Goal: Task Accomplishment & Management: Manage account settings

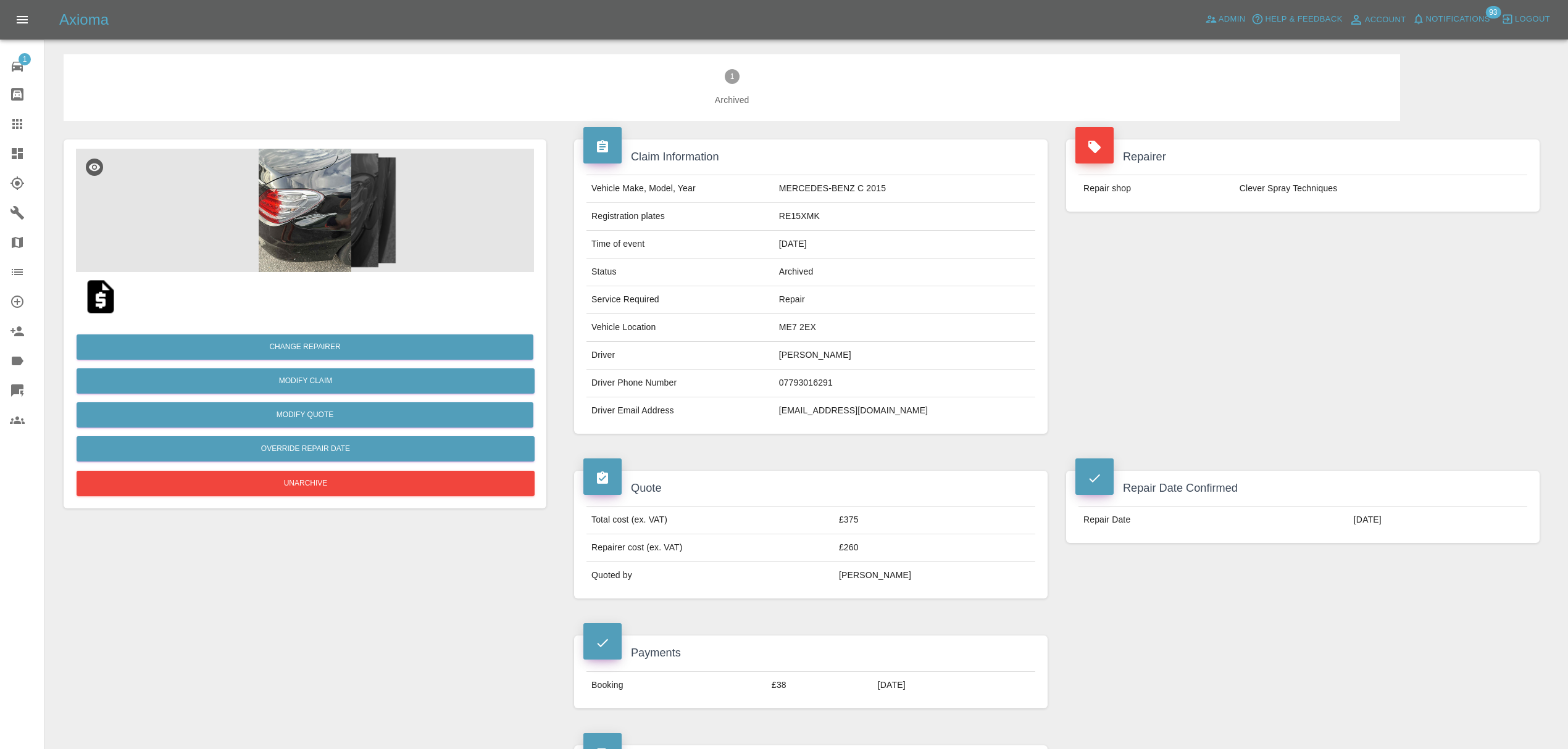
click at [1443, 21] on span "Notifications" at bounding box center [1458, 19] width 65 height 14
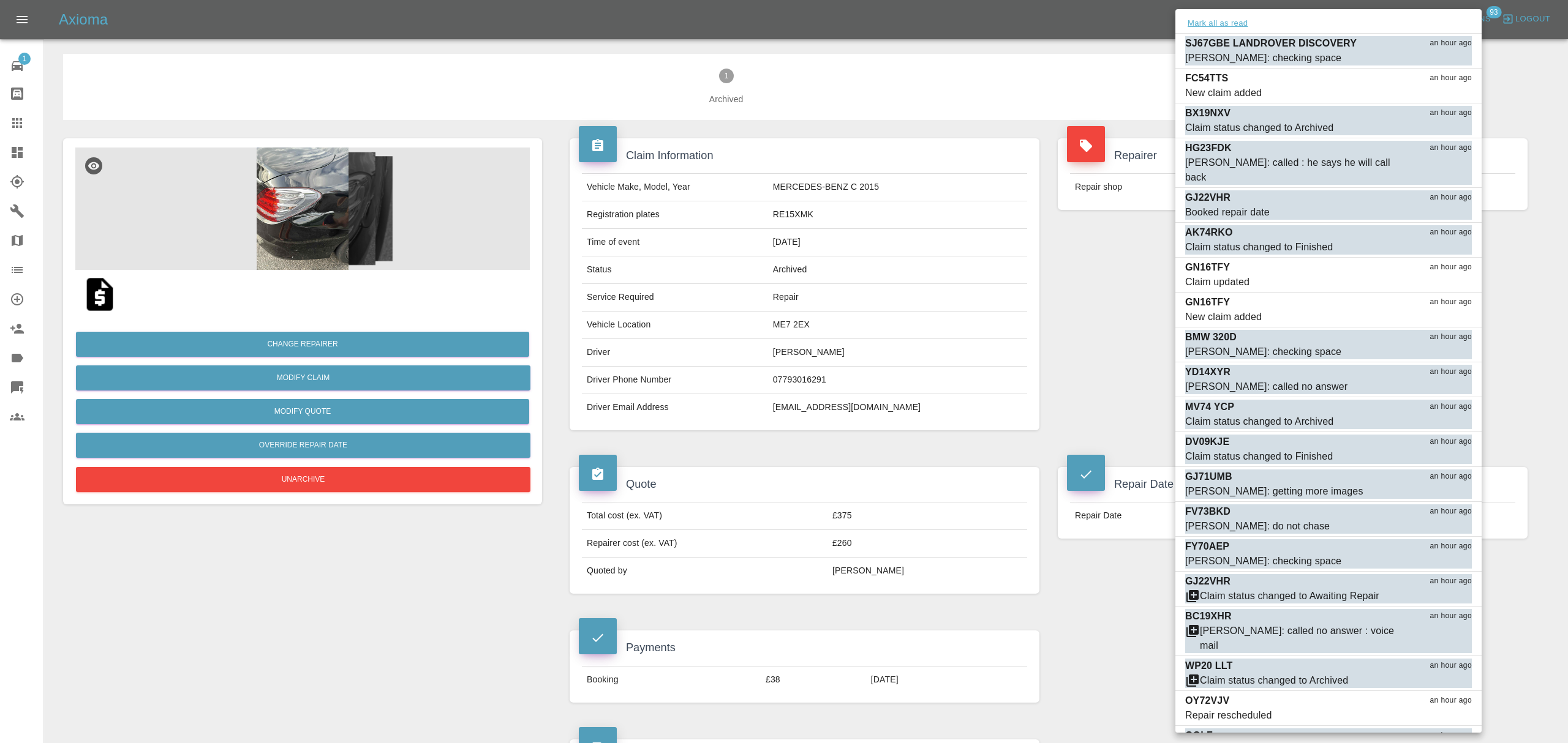
click at [1208, 22] on button "Mark all as read" at bounding box center [1218, 23] width 65 height 14
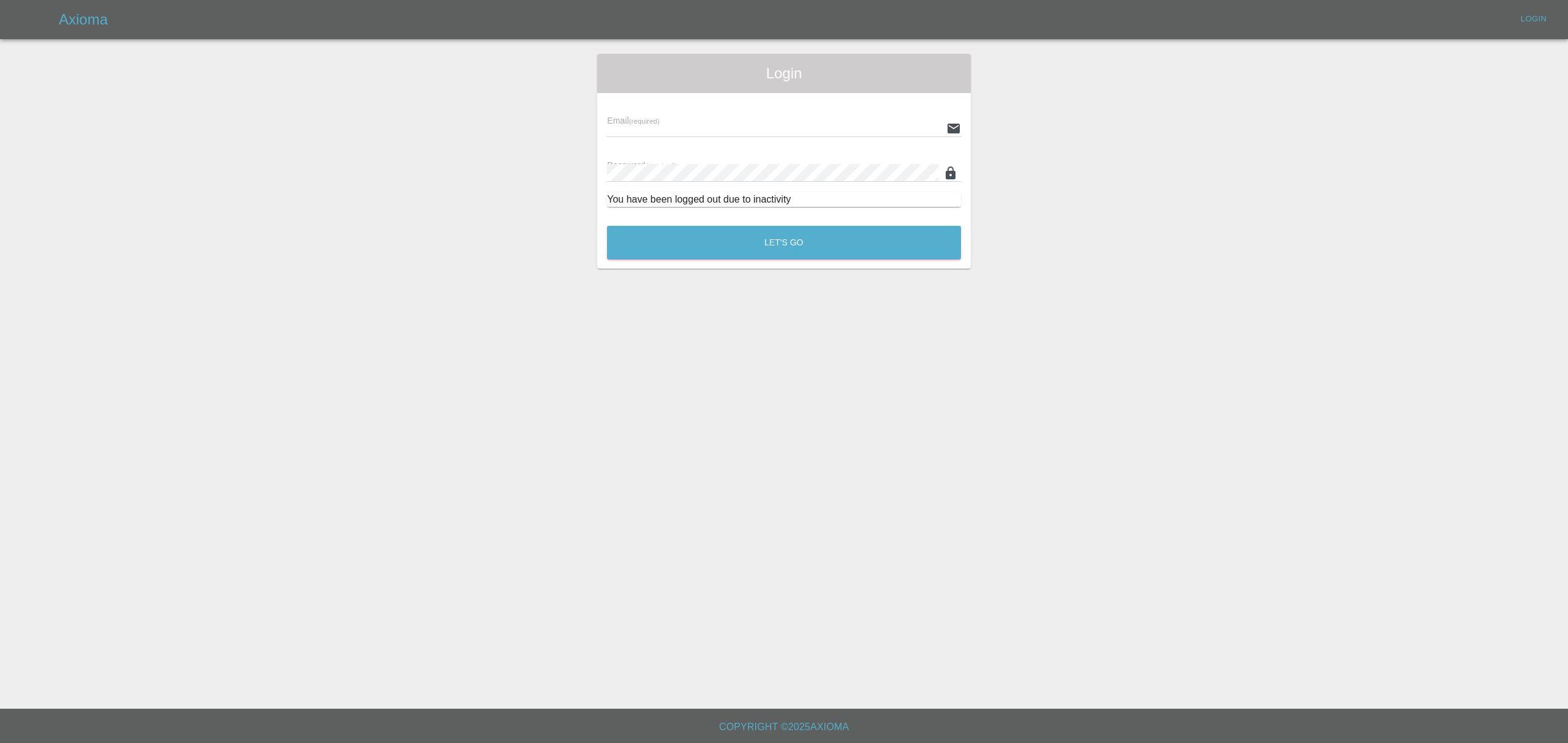
type input "stefano.sironi@axioma.co.uk"
click at [749, 234] on button "Let's Go" at bounding box center [784, 243] width 354 height 33
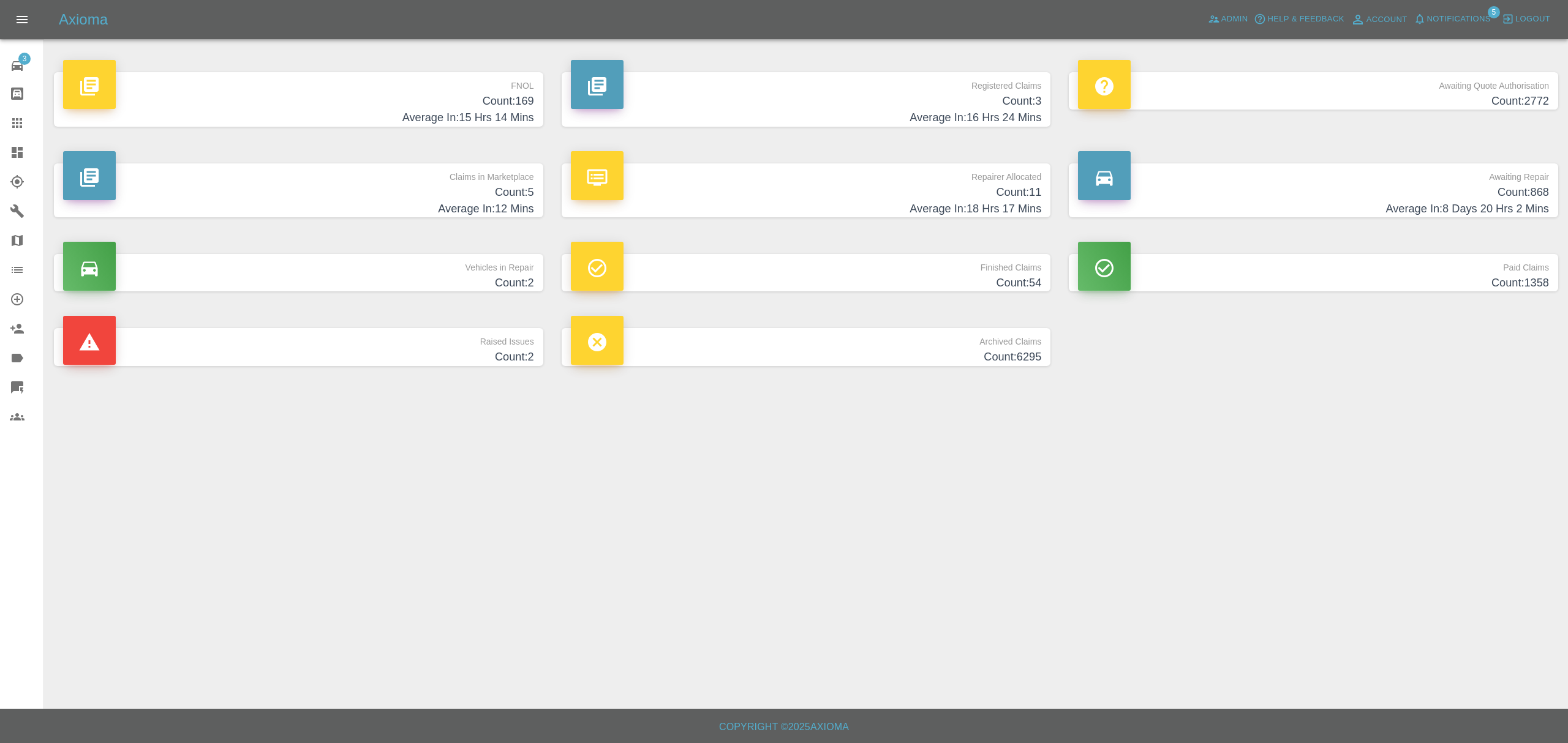
click at [25, 150] on div at bounding box center [26, 152] width 34 height 15
click at [1456, 26] on span "Notifications" at bounding box center [1459, 19] width 64 height 14
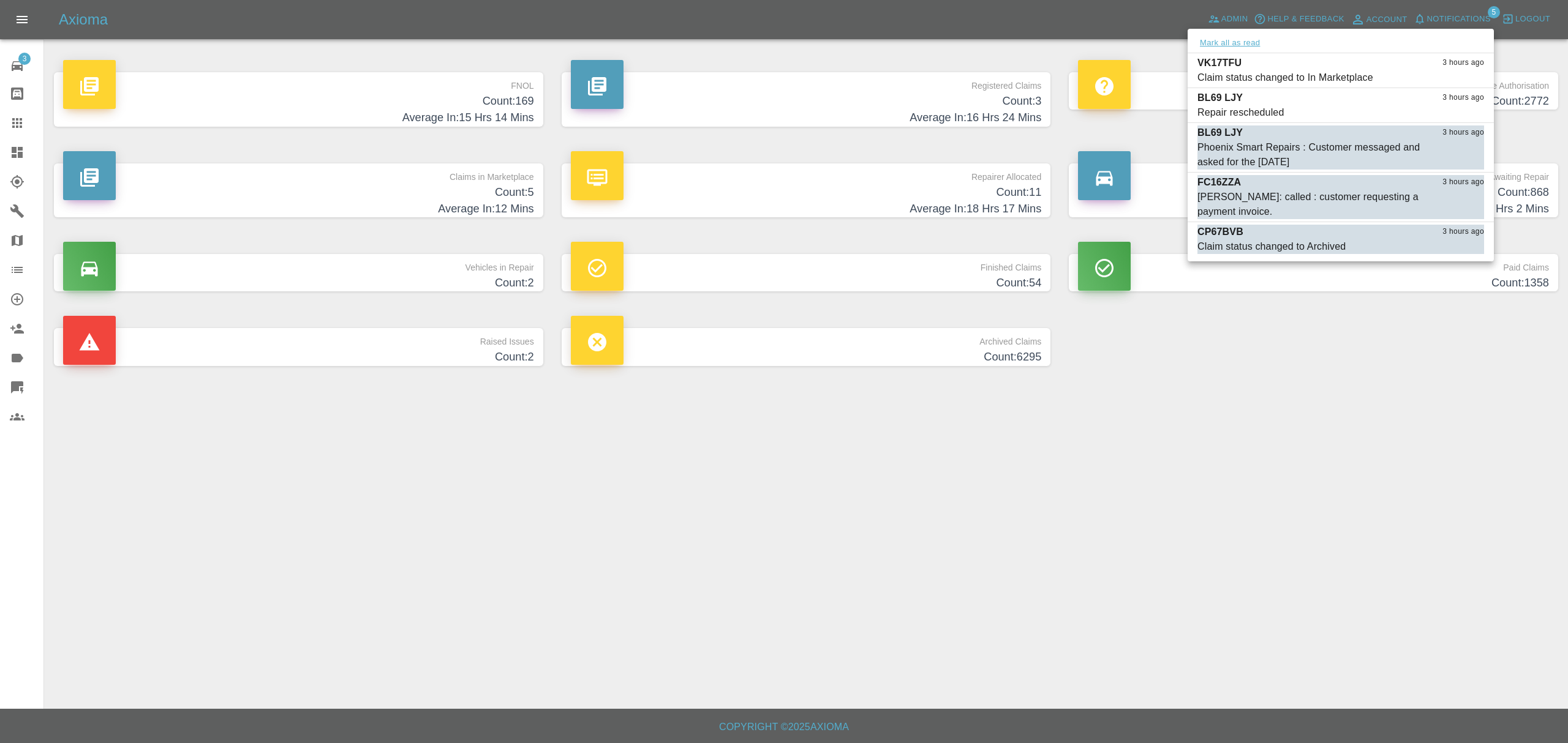
click at [1257, 47] on button "Mark all as read" at bounding box center [1230, 43] width 65 height 14
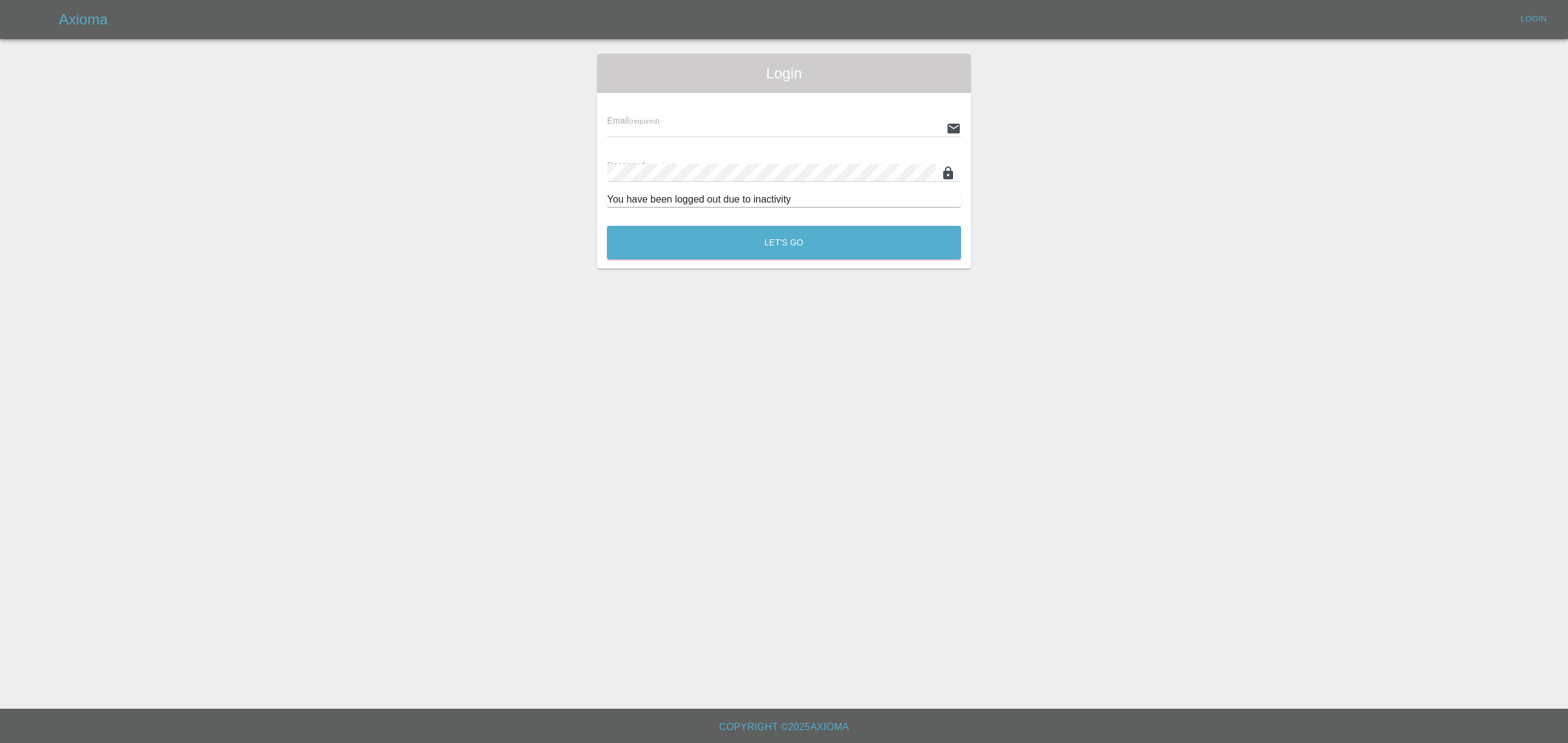
type input "stefano.sironi@axioma.co.uk"
click at [1238, 465] on main "Login Email (required) stefano.sironi@axioma.co.uk Password (required) You have…" at bounding box center [784, 354] width 1568 height 709
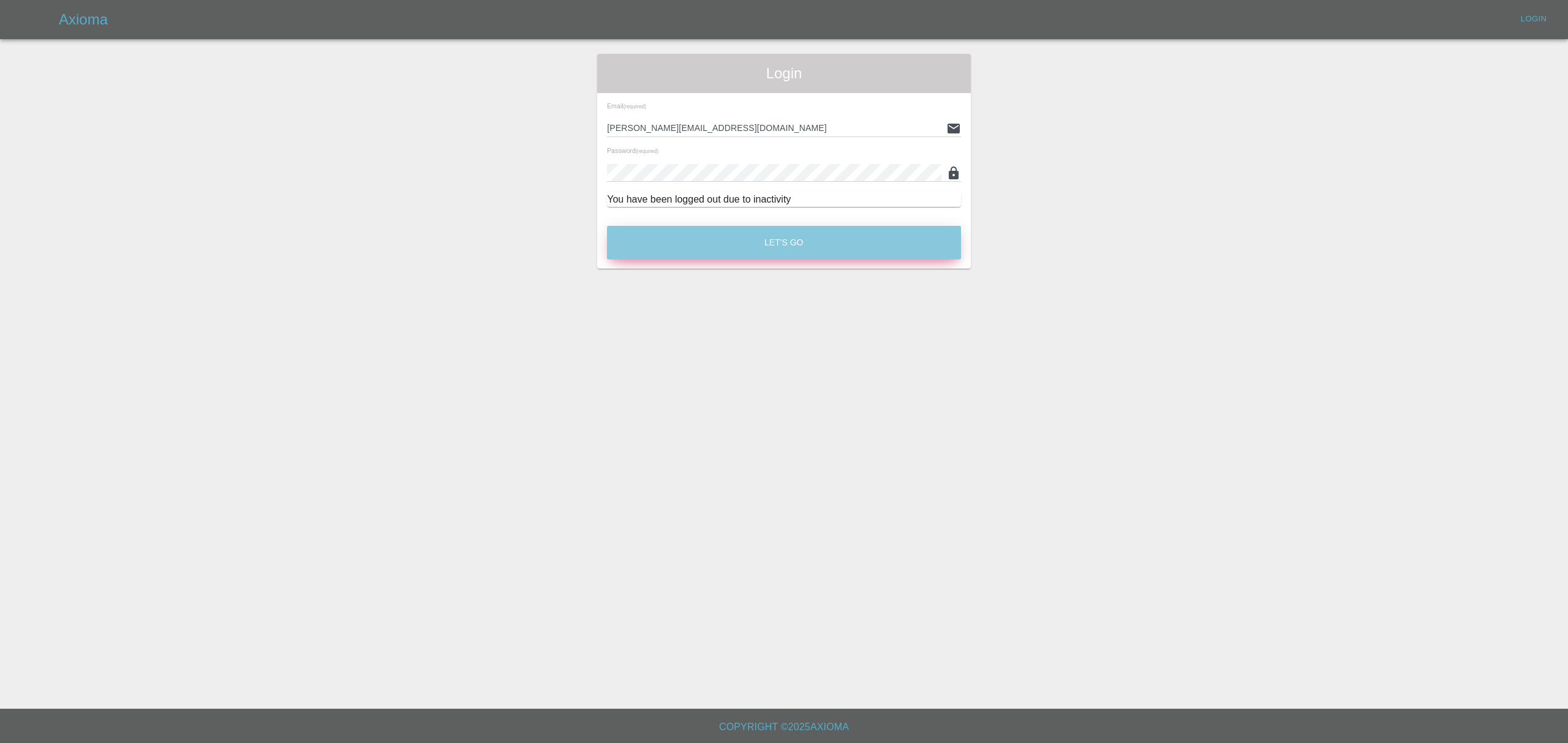
click at [849, 243] on button "Let's Go" at bounding box center [784, 243] width 354 height 33
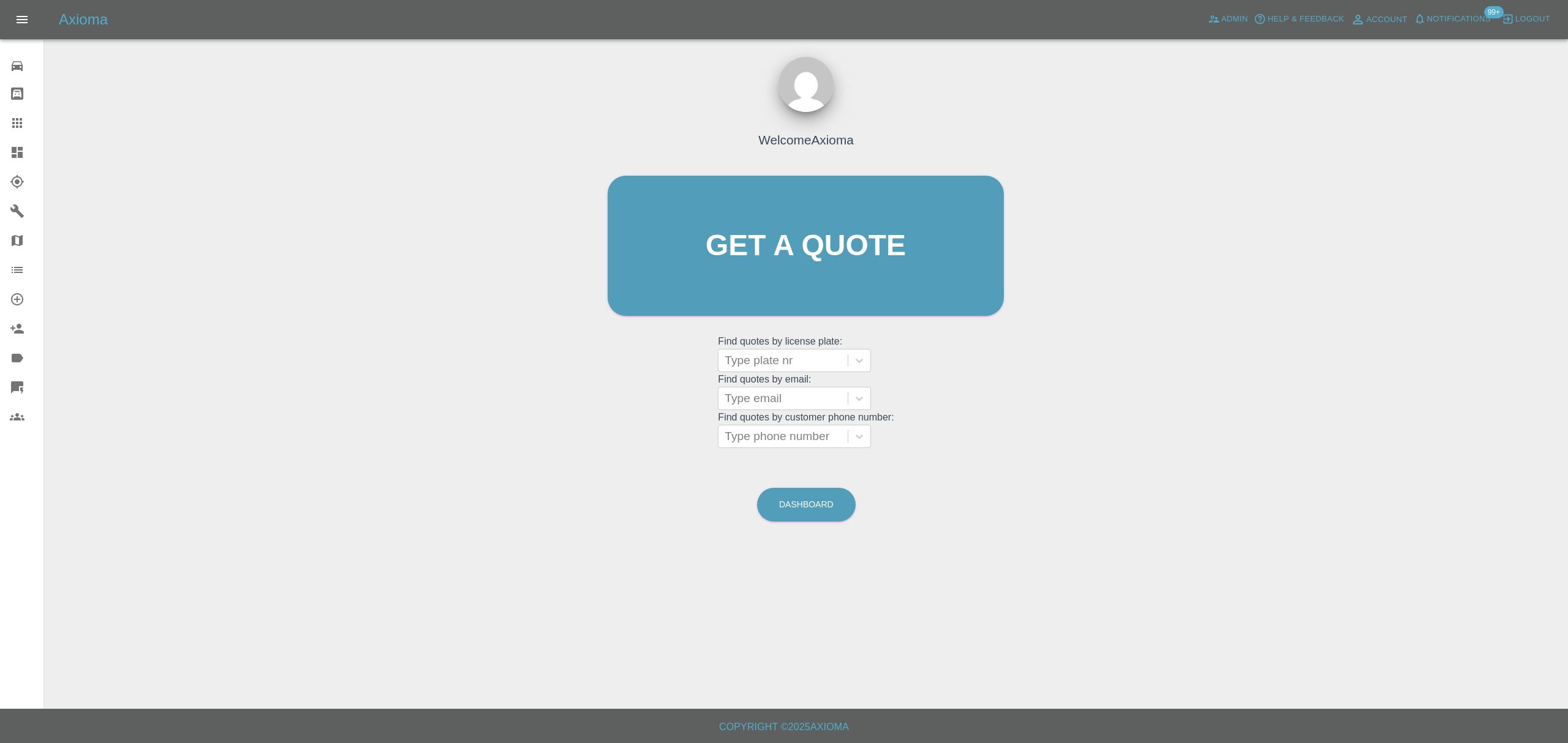
click at [1440, 17] on span "Notifications" at bounding box center [1459, 19] width 64 height 14
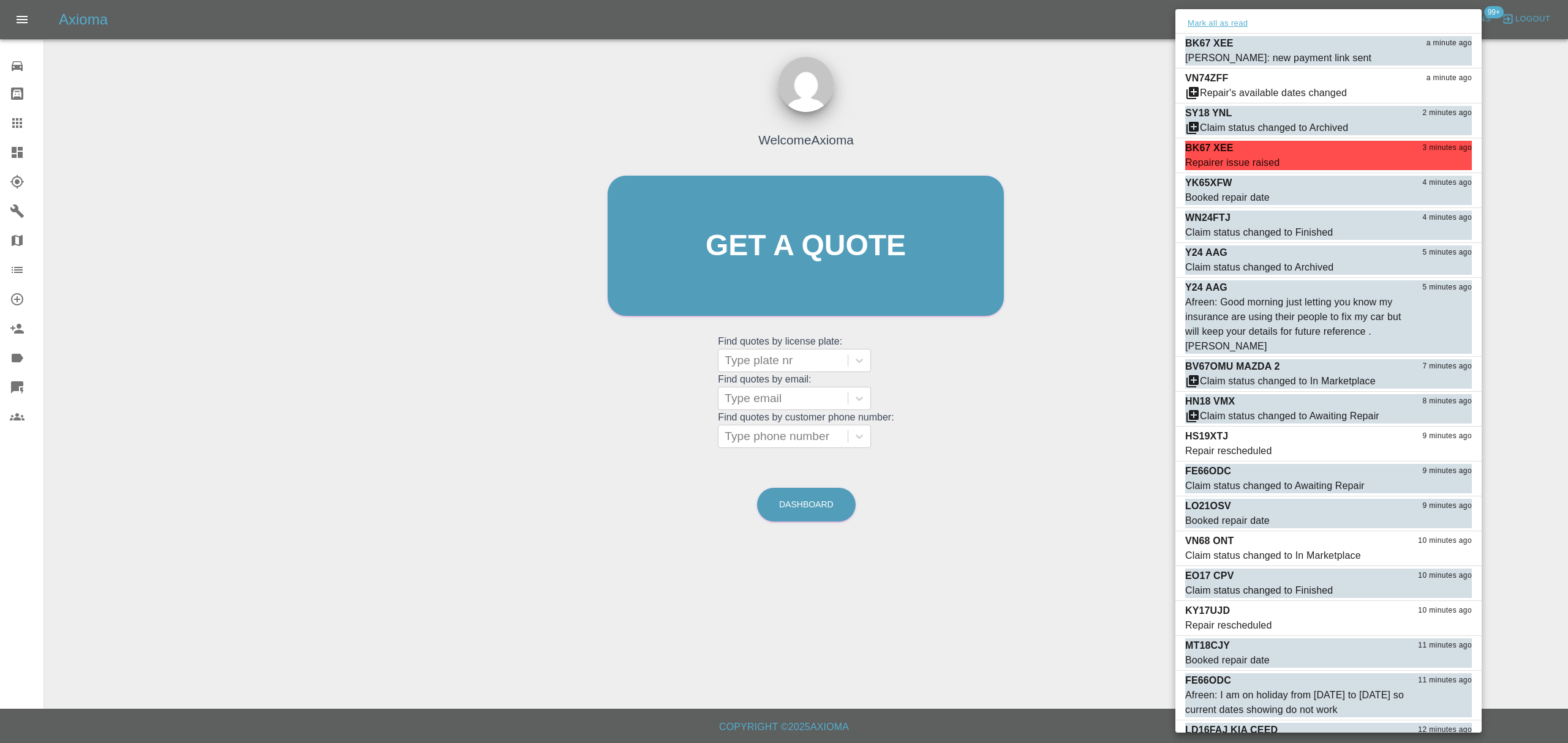
click at [1223, 20] on button "Mark all as read" at bounding box center [1218, 23] width 65 height 14
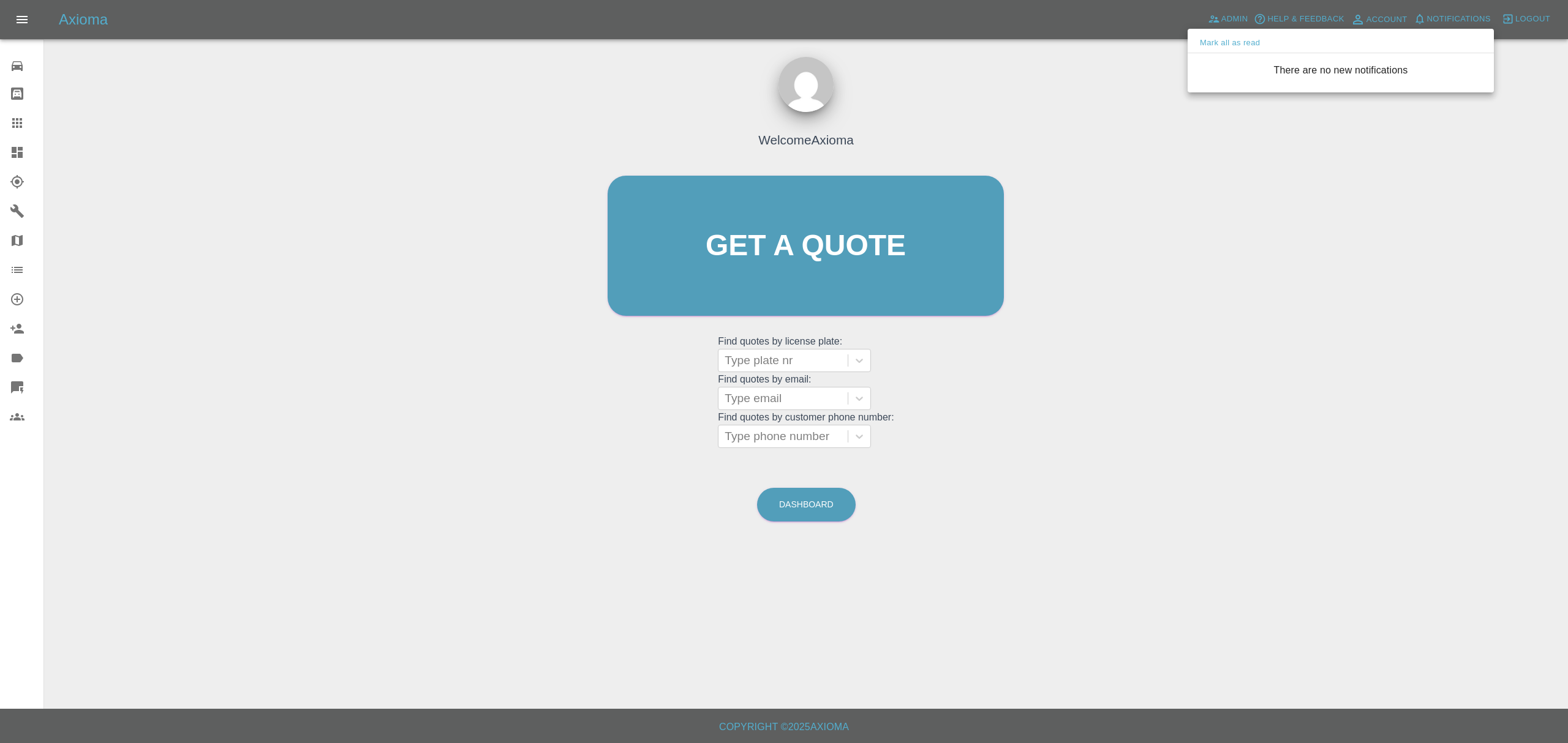
click at [1076, 213] on div at bounding box center [784, 372] width 1568 height 743
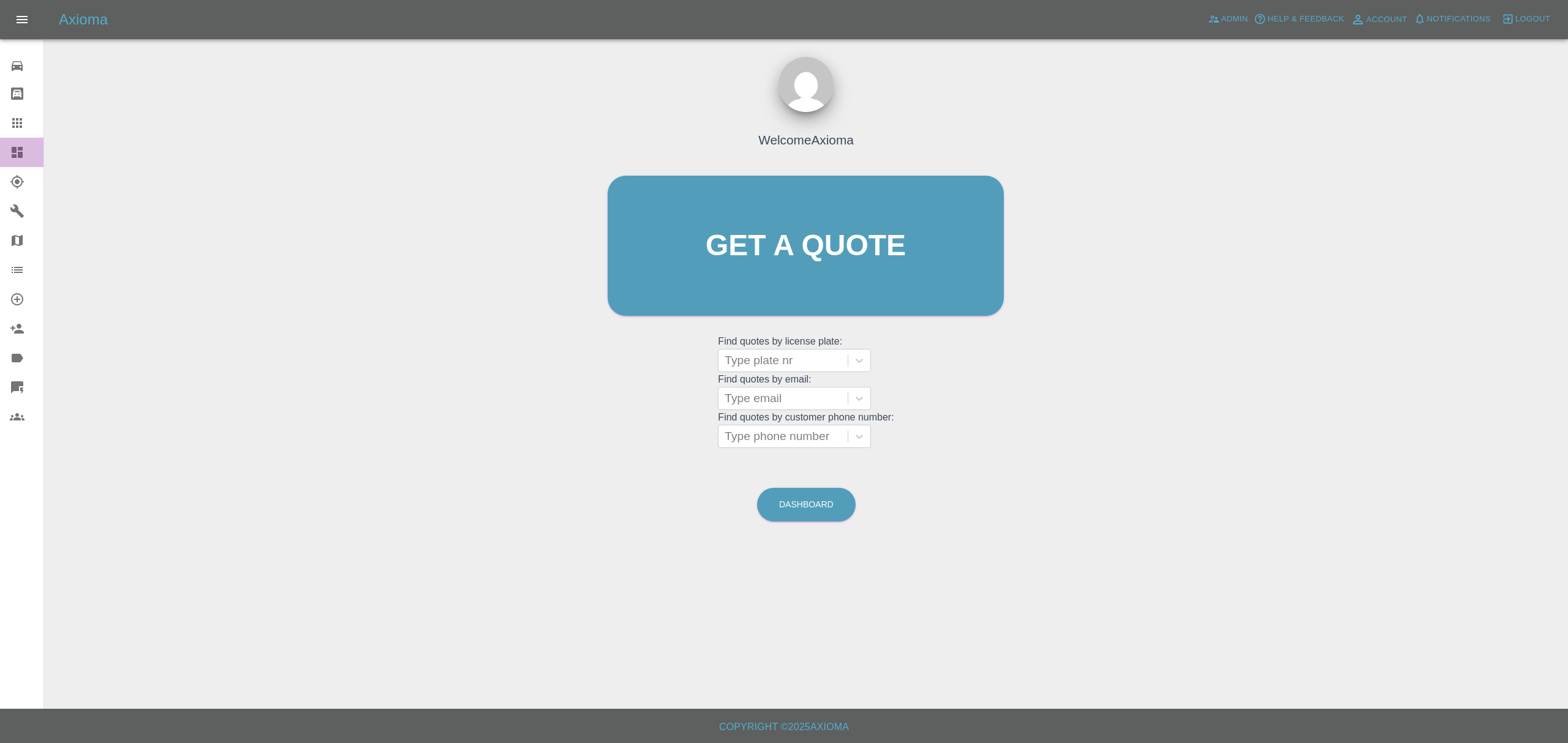
click at [8, 146] on link "Dashboard" at bounding box center [21, 152] width 44 height 29
click at [34, 160] on link "Dashboard" at bounding box center [21, 152] width 44 height 29
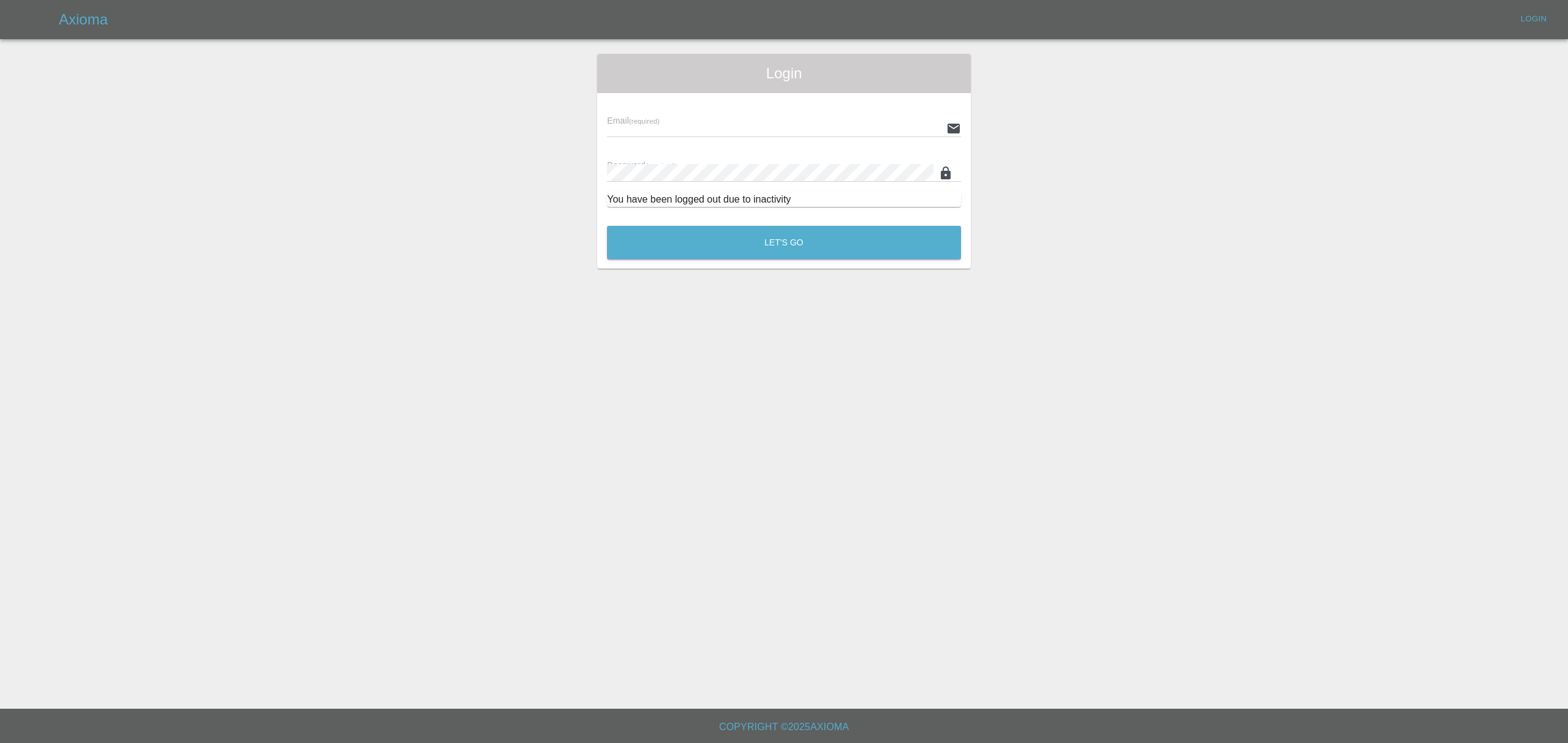
type input "[PERSON_NAME][EMAIL_ADDRESS][DOMAIN_NAME]"
click at [846, 238] on button "Let's Go" at bounding box center [784, 243] width 354 height 33
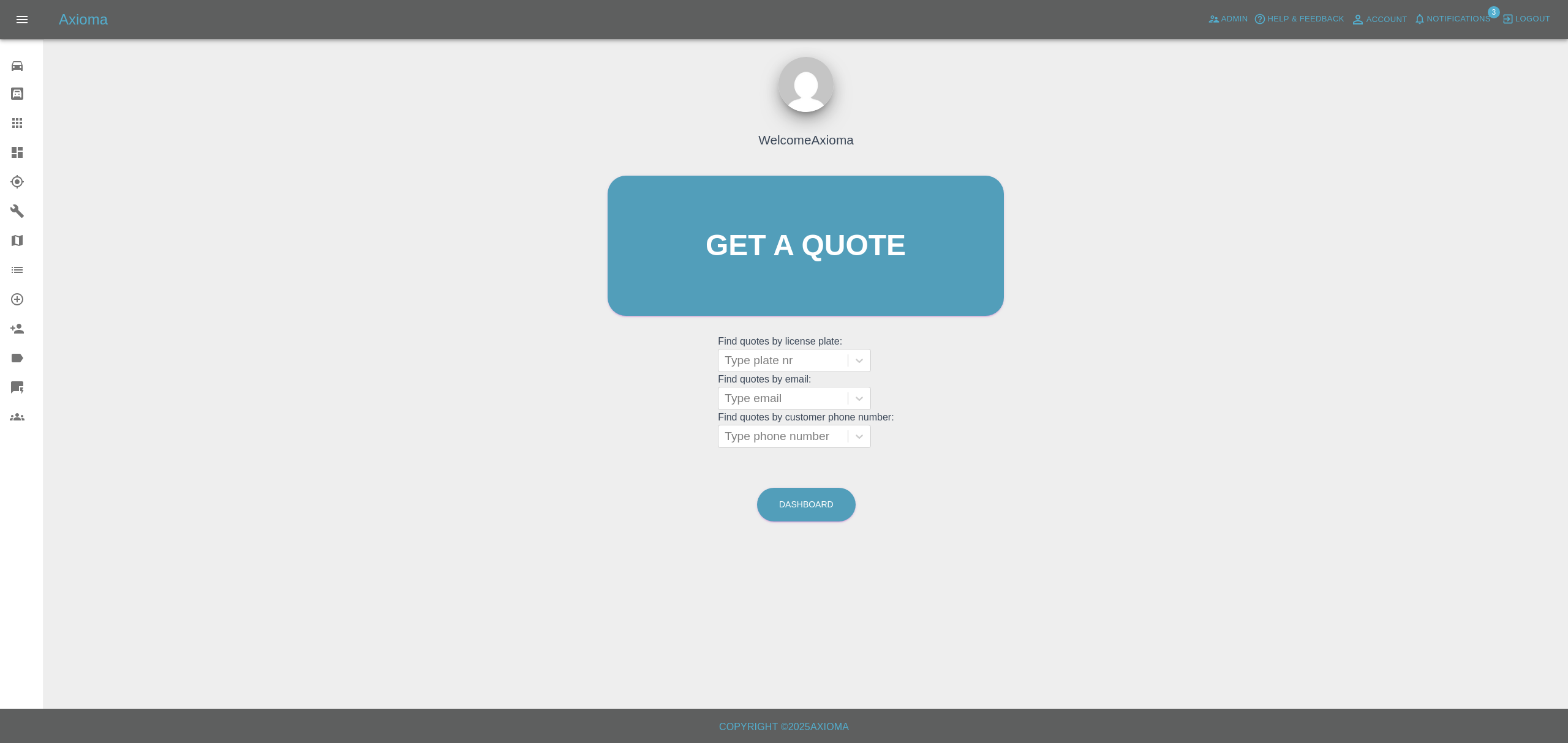
click at [1480, 20] on span "Notifications" at bounding box center [1459, 19] width 64 height 14
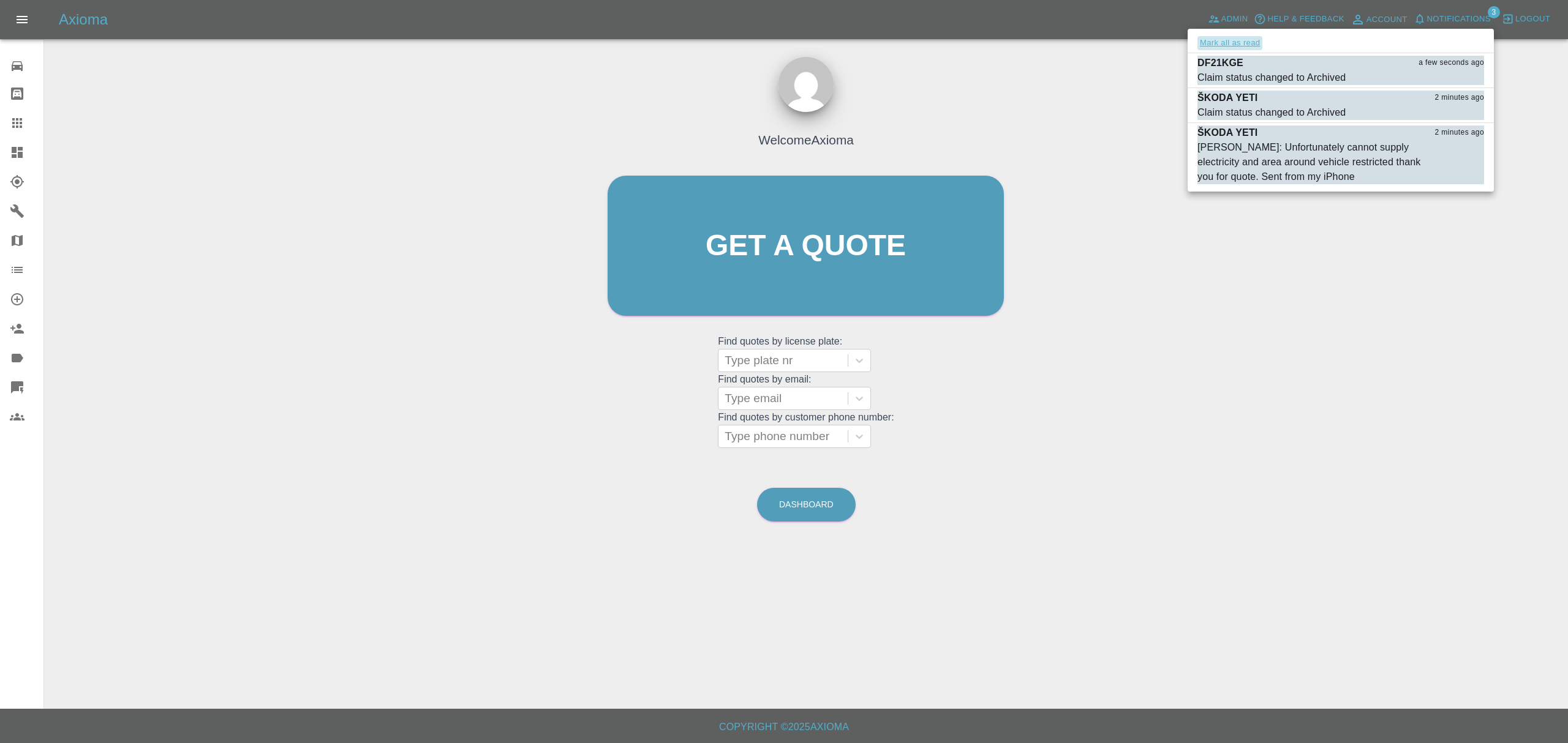
click at [1248, 40] on button "Mark all as read" at bounding box center [1230, 43] width 65 height 14
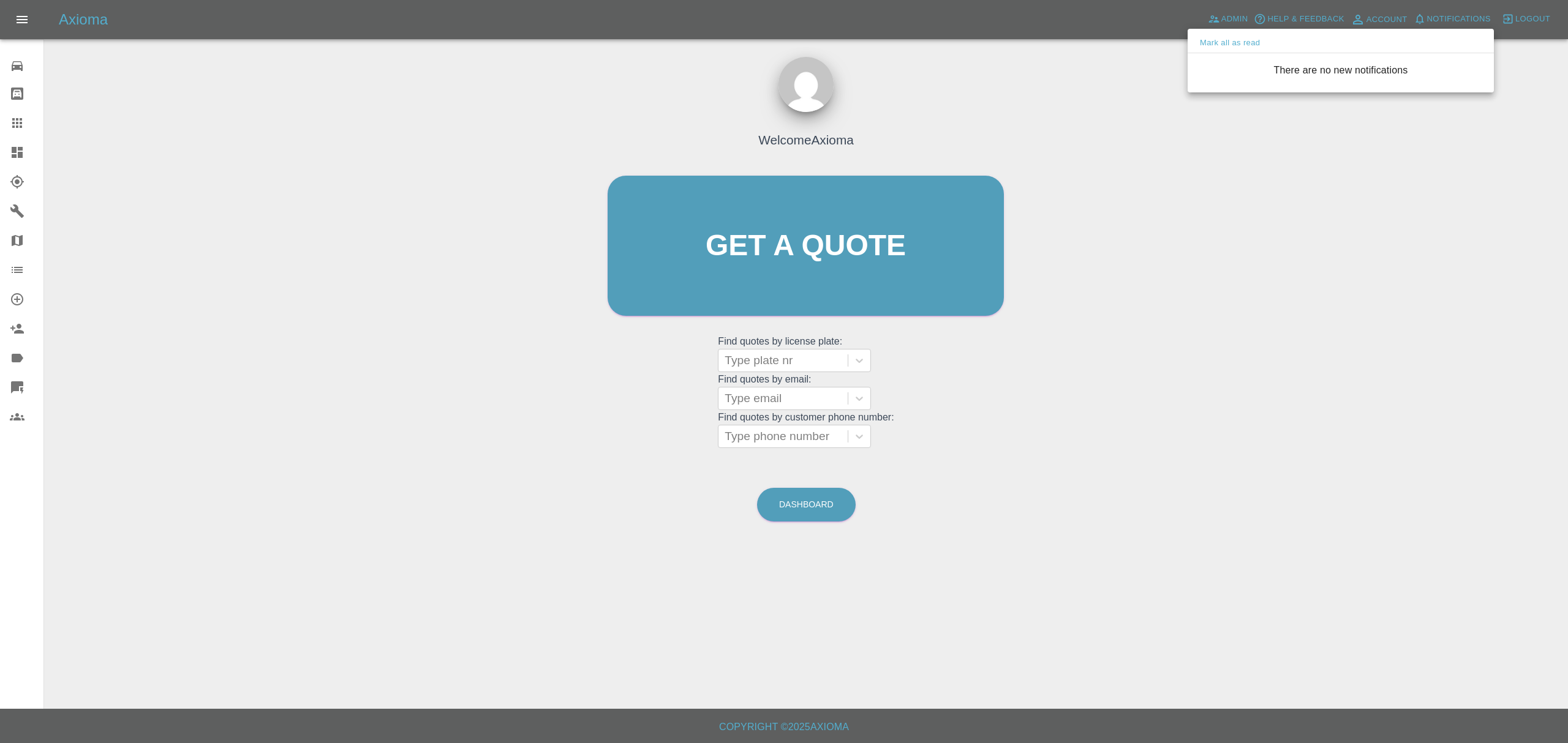
click at [1149, 296] on div at bounding box center [784, 372] width 1568 height 743
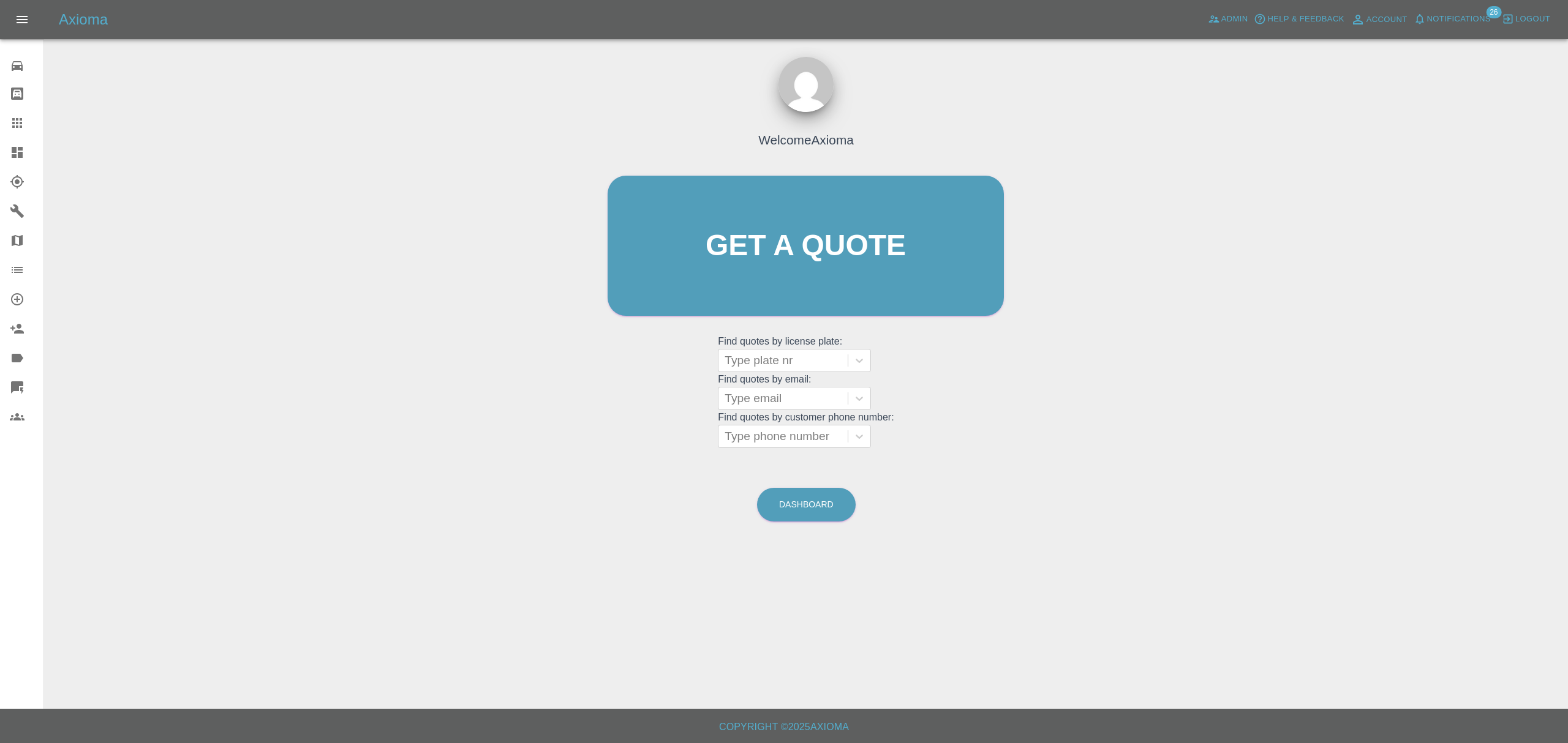
click at [15, 300] on icon at bounding box center [17, 299] width 12 height 12
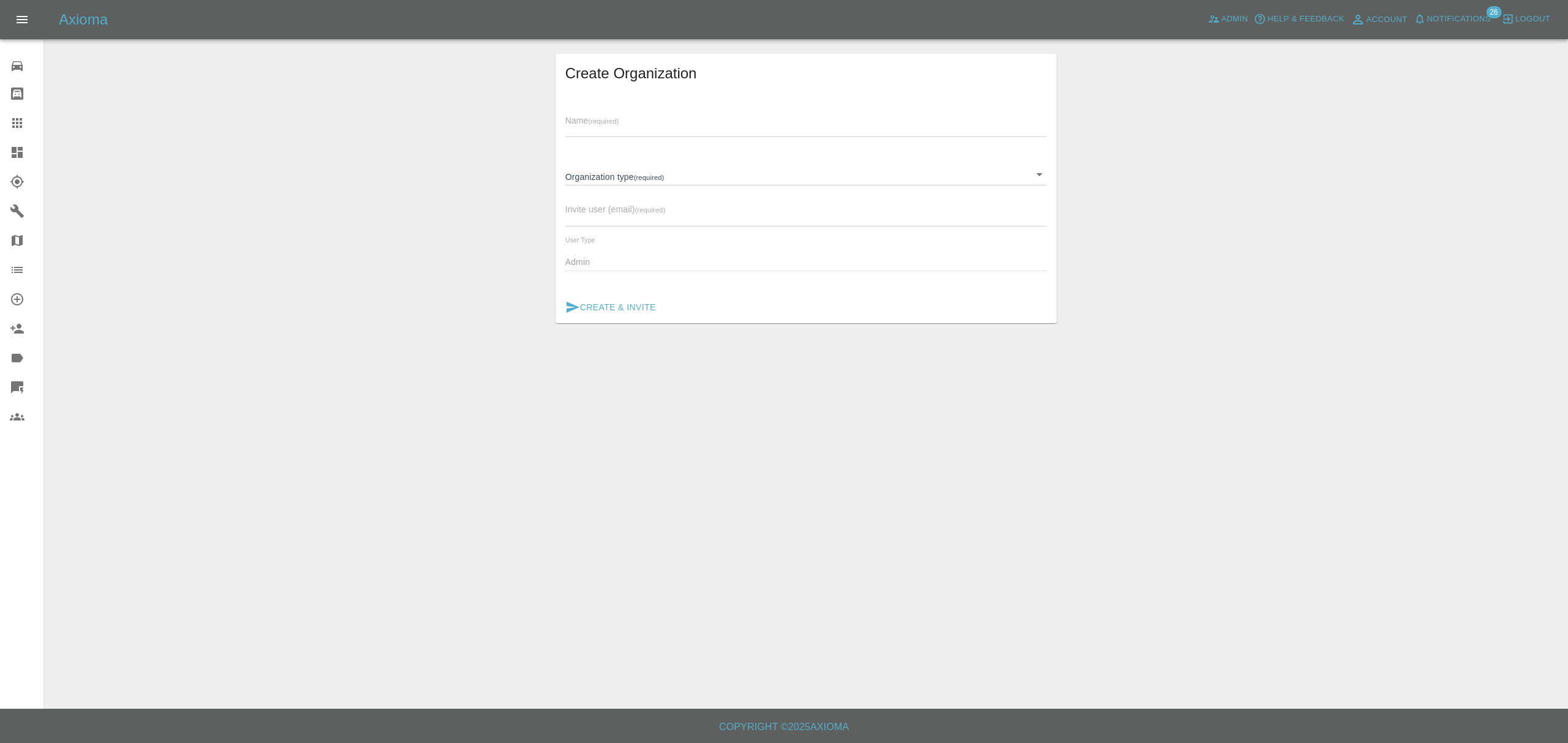
click at [645, 125] on input "text" at bounding box center [807, 128] width 482 height 18
paste input "EC Logistics"
type input "EC Logistics"
click at [720, 170] on body "Axioma Admin Help & Feedback Account Notifications 26 Logout 0 Repair home Body…" at bounding box center [784, 372] width 1568 height 743
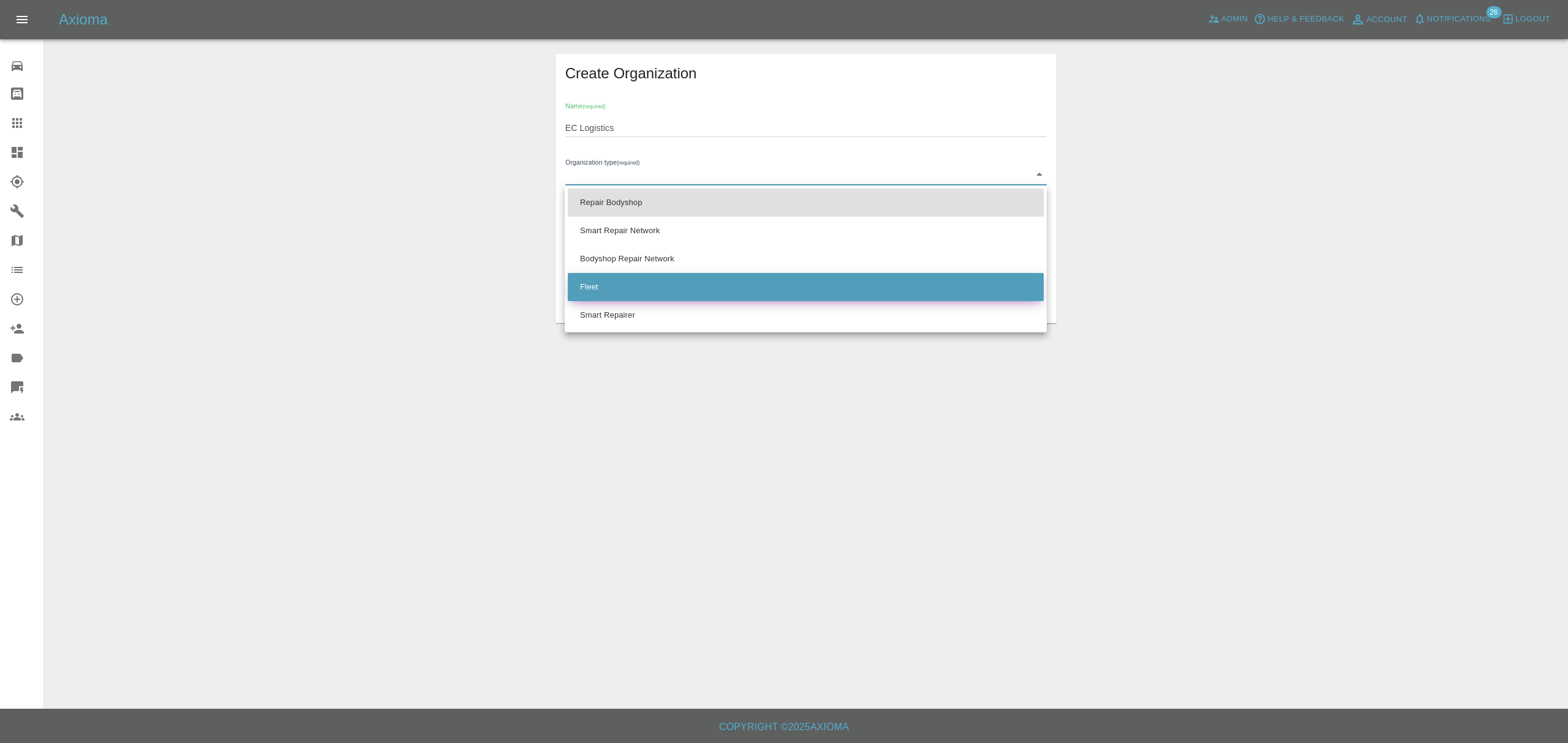
click at [689, 279] on li "Fleet" at bounding box center [806, 287] width 476 height 28
type input "FLEET"
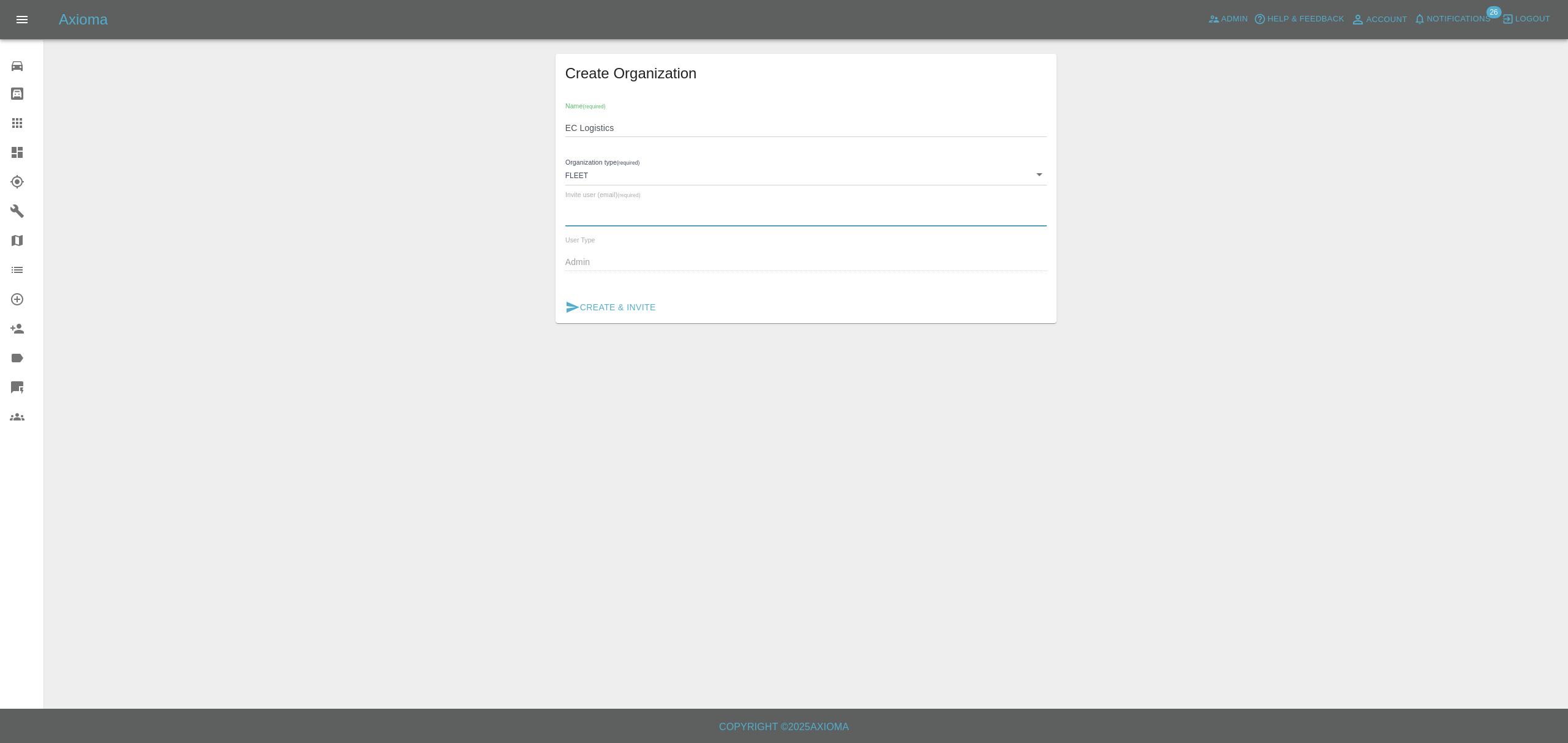
click at [633, 211] on input "text" at bounding box center [807, 217] width 482 height 18
type input "eclogistics@axioma.co.uk"
click at [609, 313] on button "Create & Invite" at bounding box center [611, 307] width 101 height 23
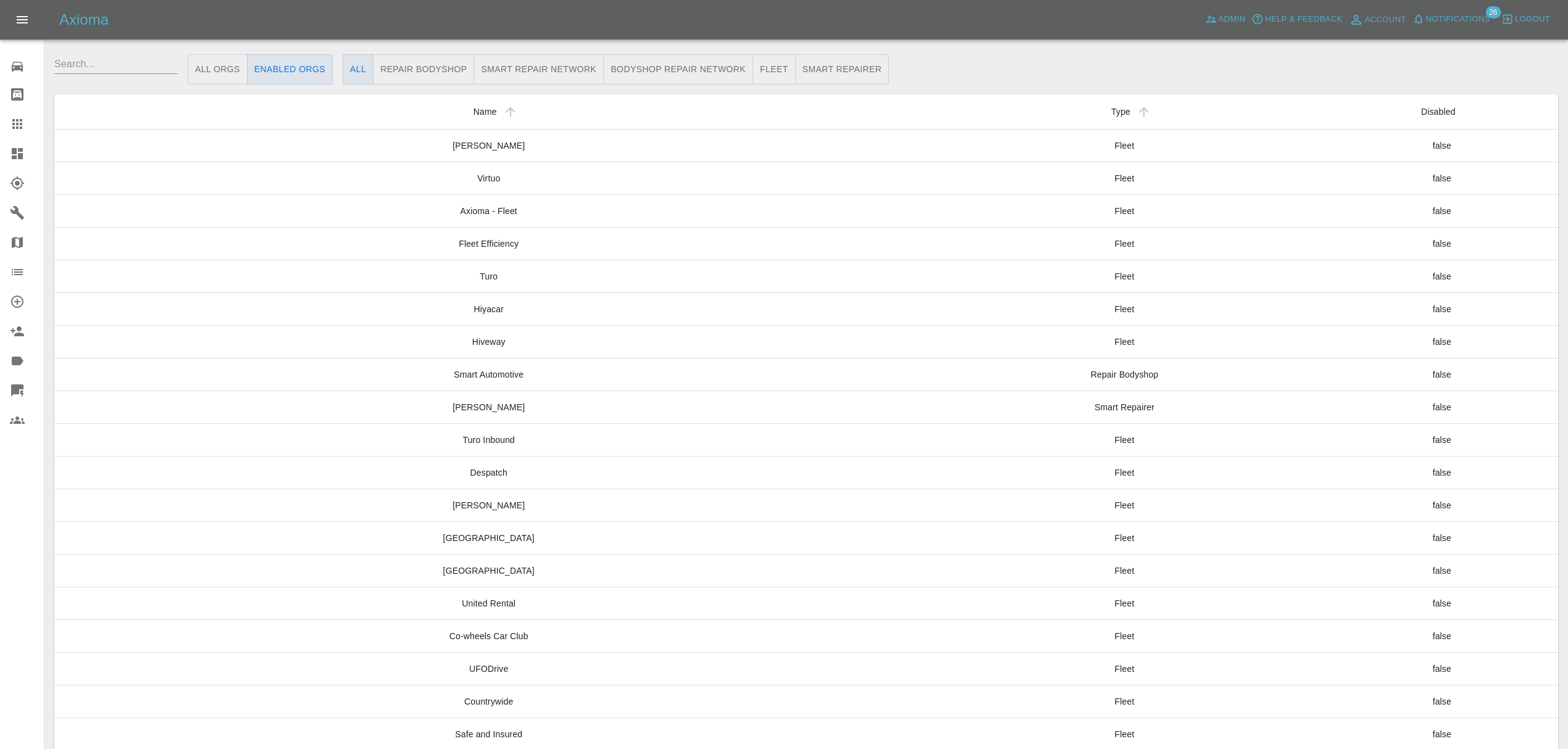
click at [22, 298] on icon at bounding box center [16, 301] width 15 height 15
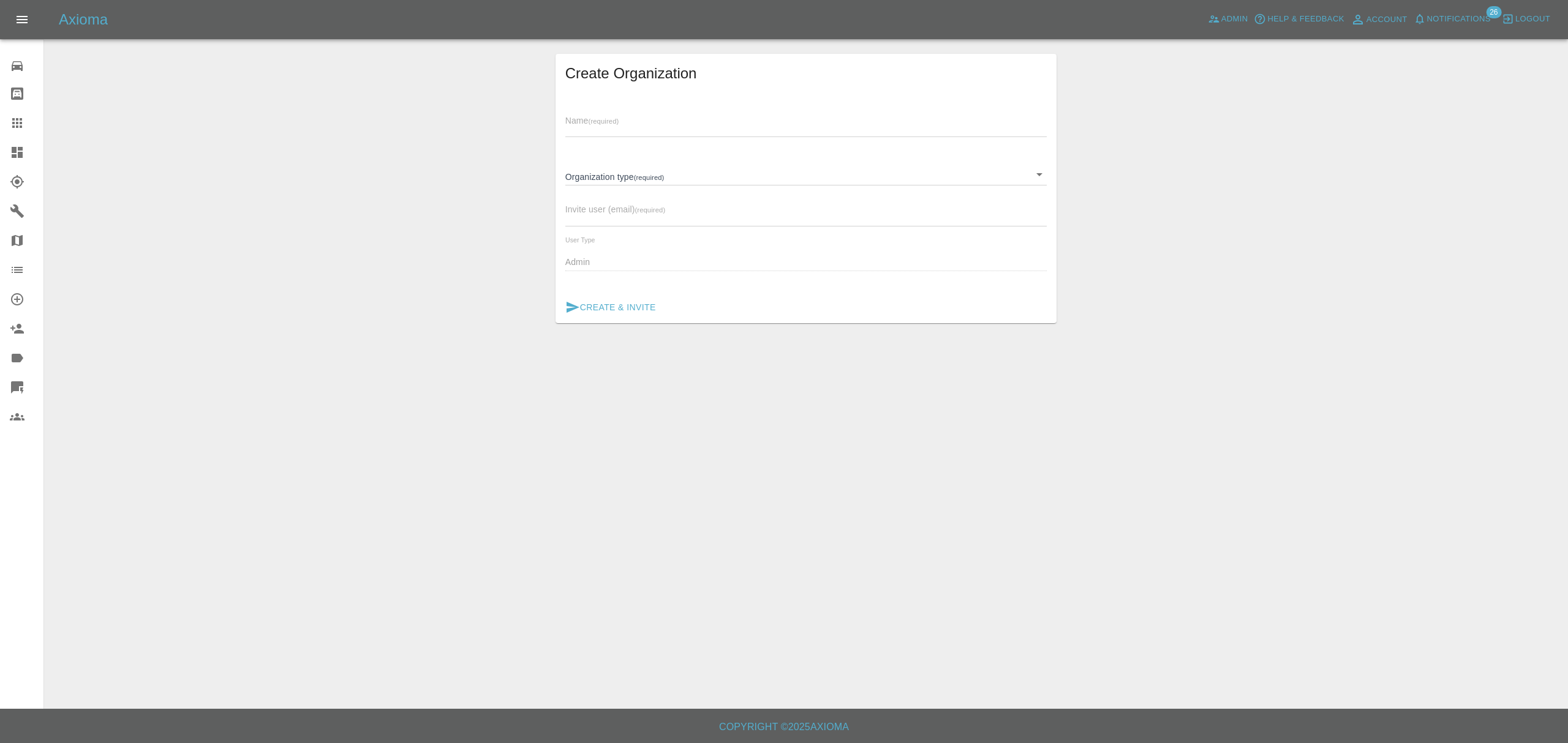
click at [614, 126] on input "text" at bounding box center [807, 128] width 482 height 18
paste input "Autoserve"
type input "Autoserve"
click at [637, 178] on body "Axioma Admin Help & Feedback Account Notifications 26 Logout 0 Repair home Body…" at bounding box center [784, 372] width 1568 height 743
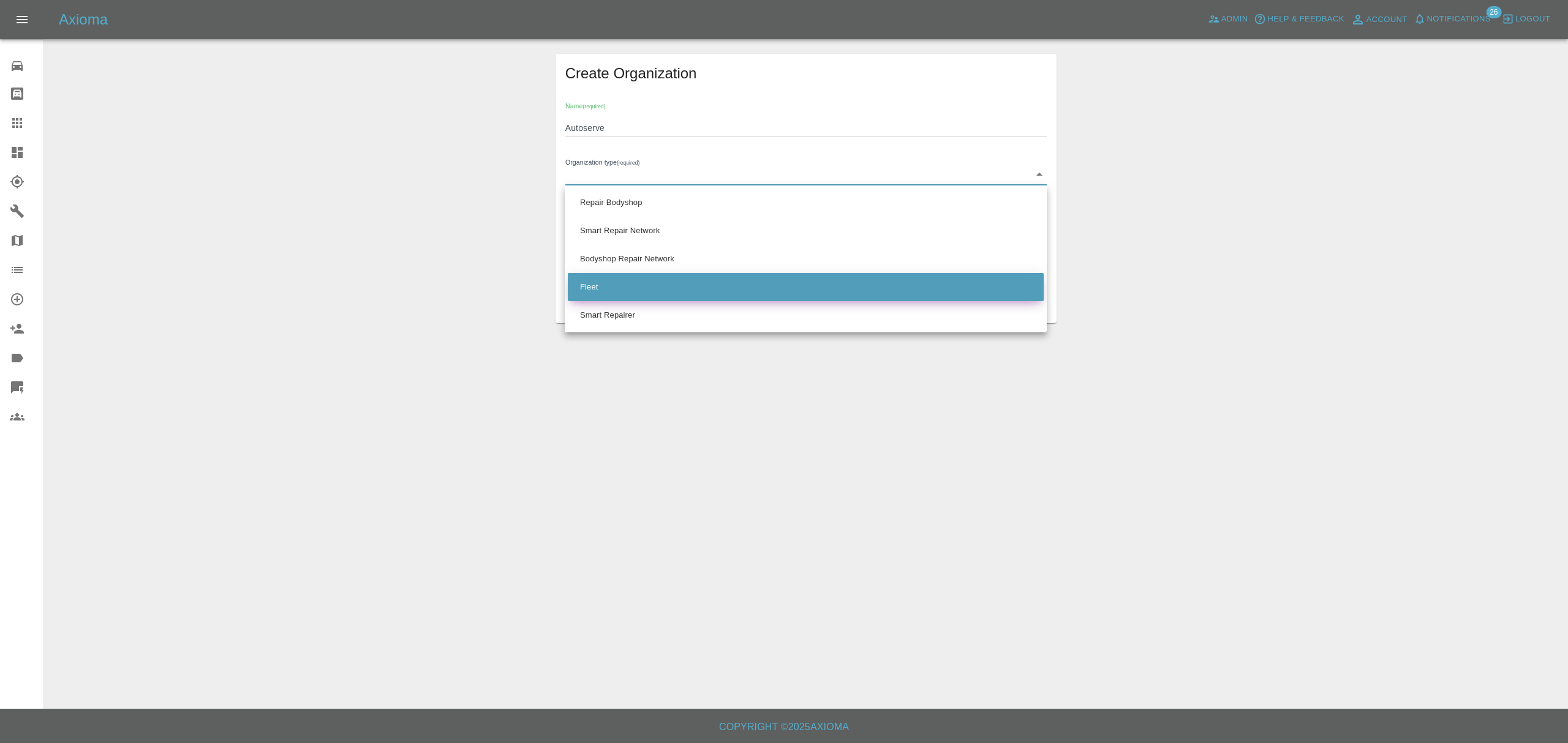
click at [632, 278] on li "Fleet" at bounding box center [806, 287] width 476 height 28
type input "FLEET"
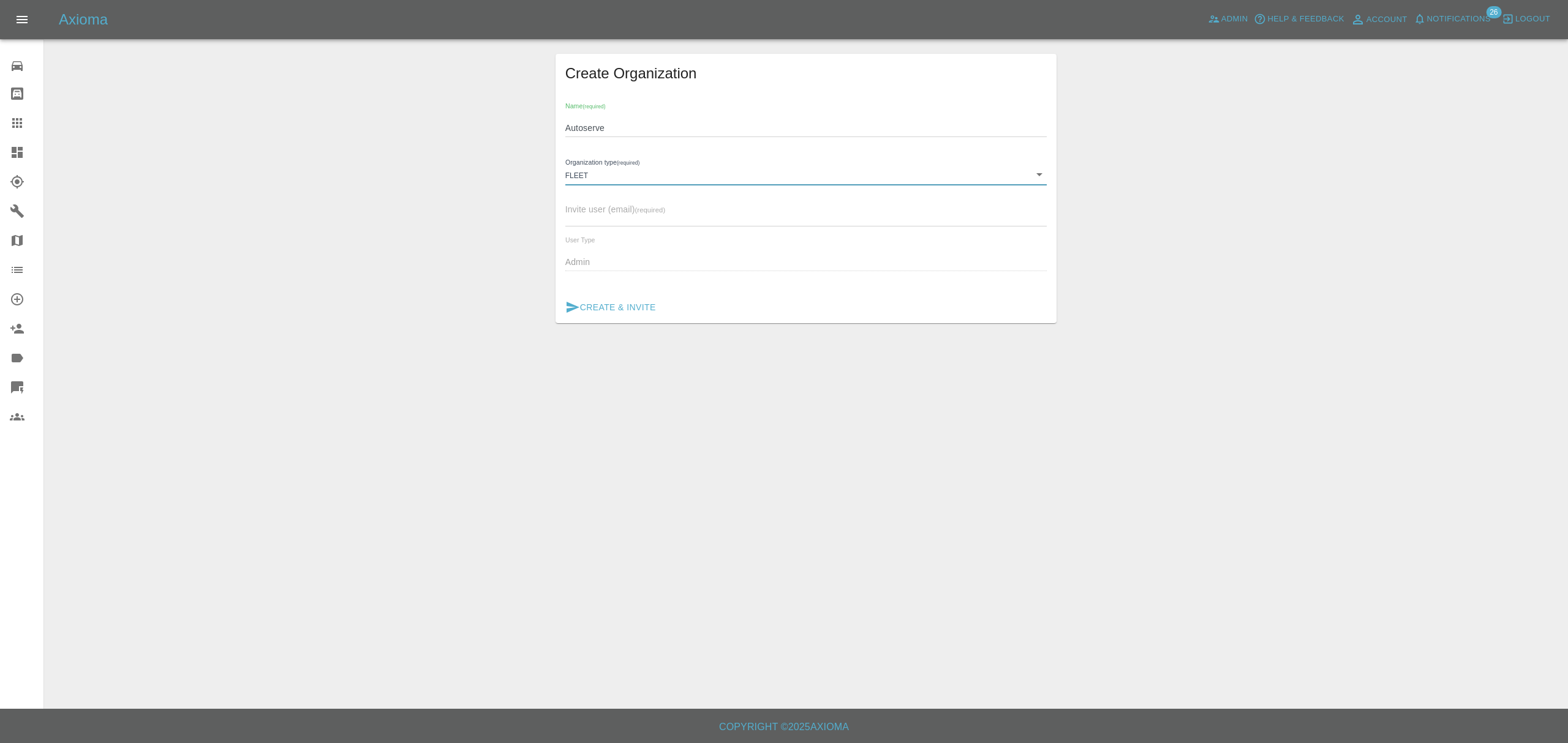
click at [625, 212] on input "text" at bounding box center [807, 217] width 482 height 18
type input "autoserve@axioma.co.uk"
click at [613, 302] on button "Create & Invite" at bounding box center [611, 307] width 101 height 23
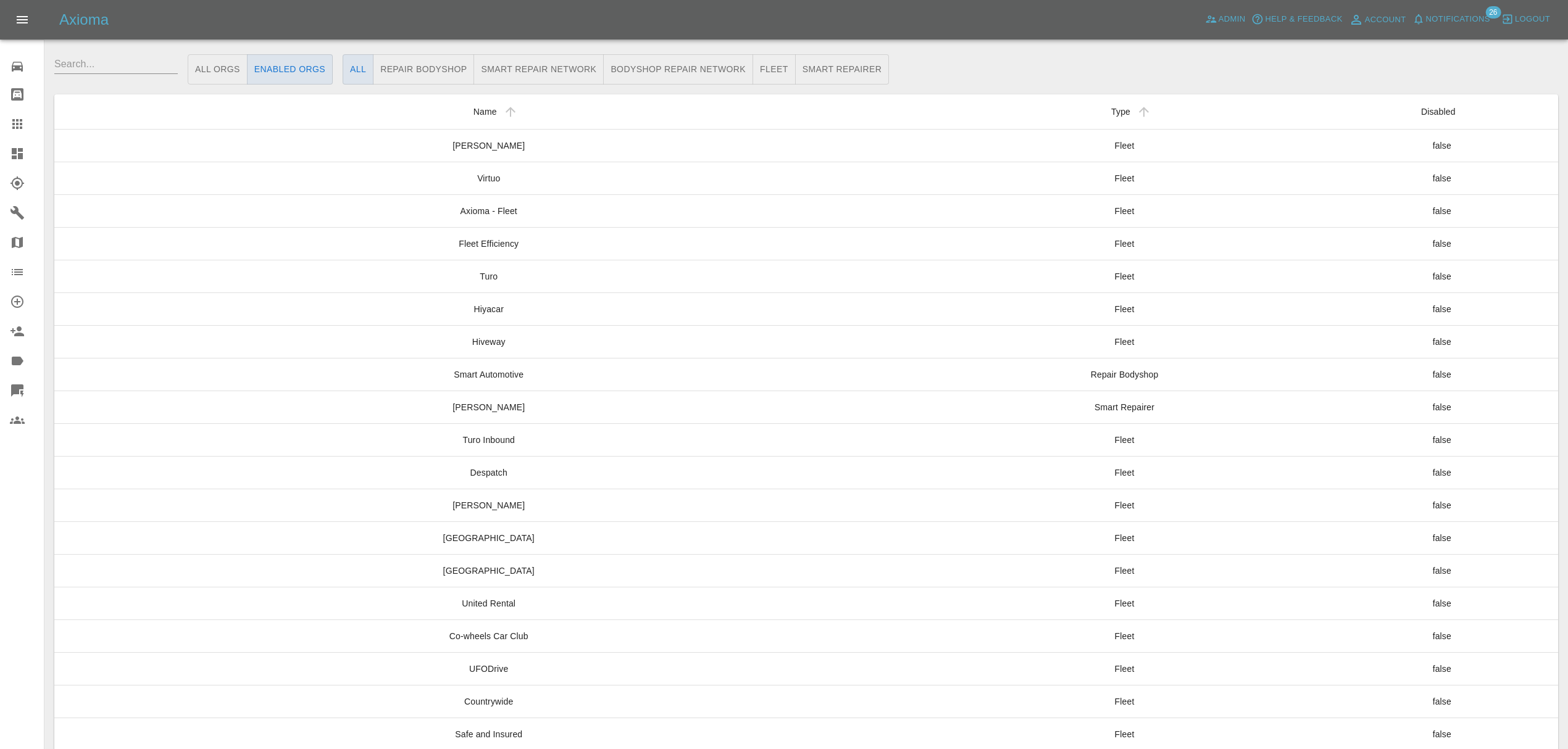
click at [18, 275] on icon at bounding box center [17, 272] width 11 height 6
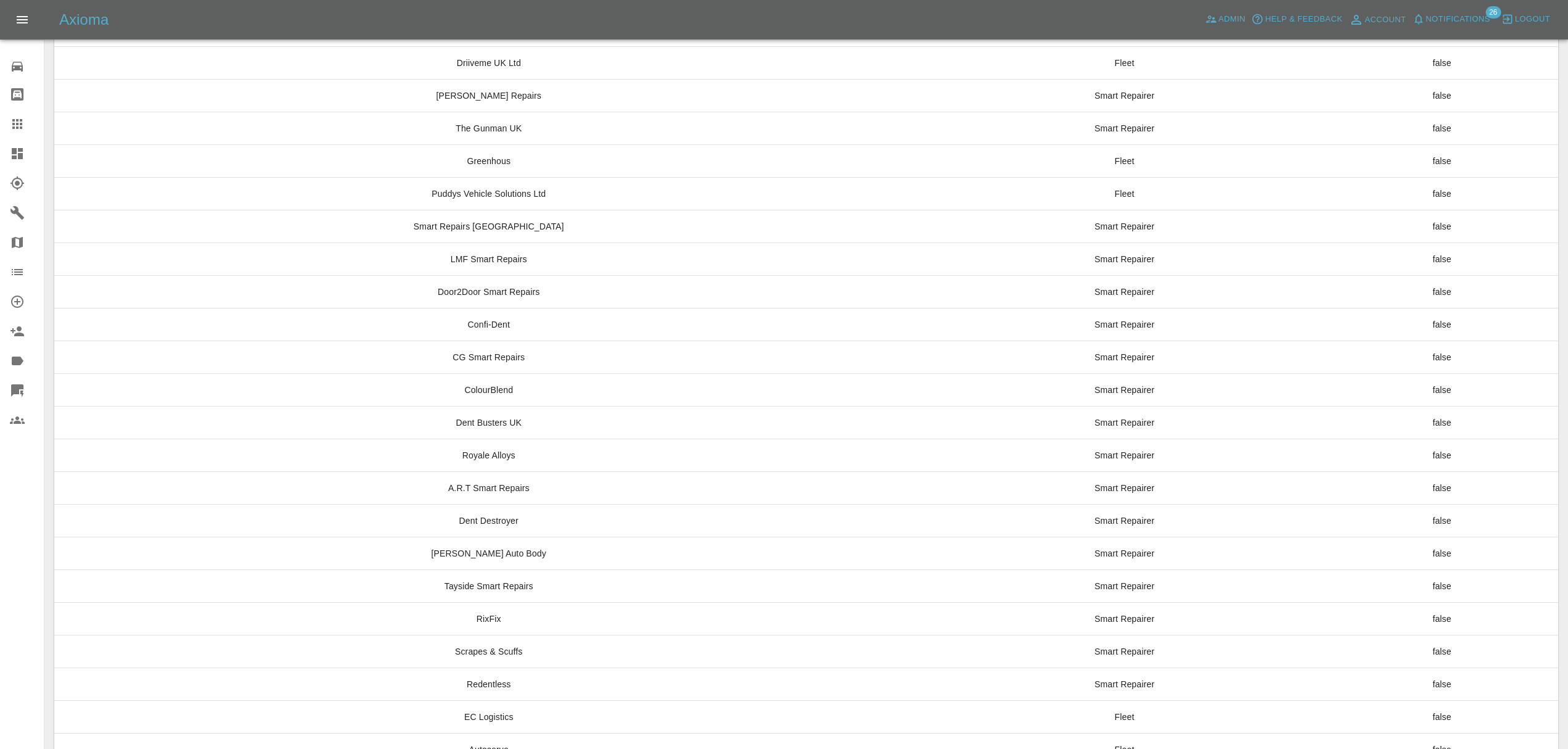
scroll to position [8811, 0]
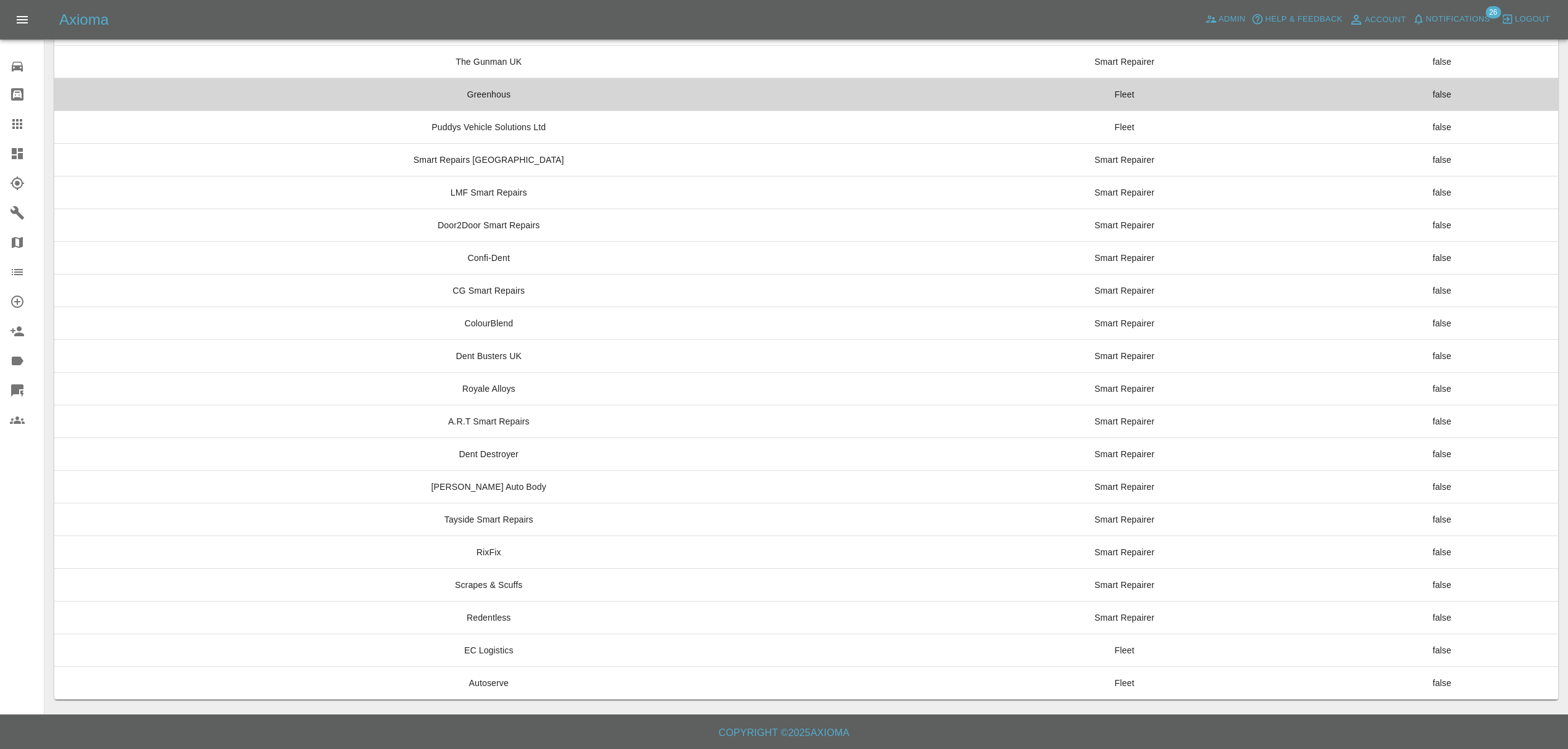
click at [470, 79] on td "Greenhous" at bounding box center [488, 94] width 869 height 33
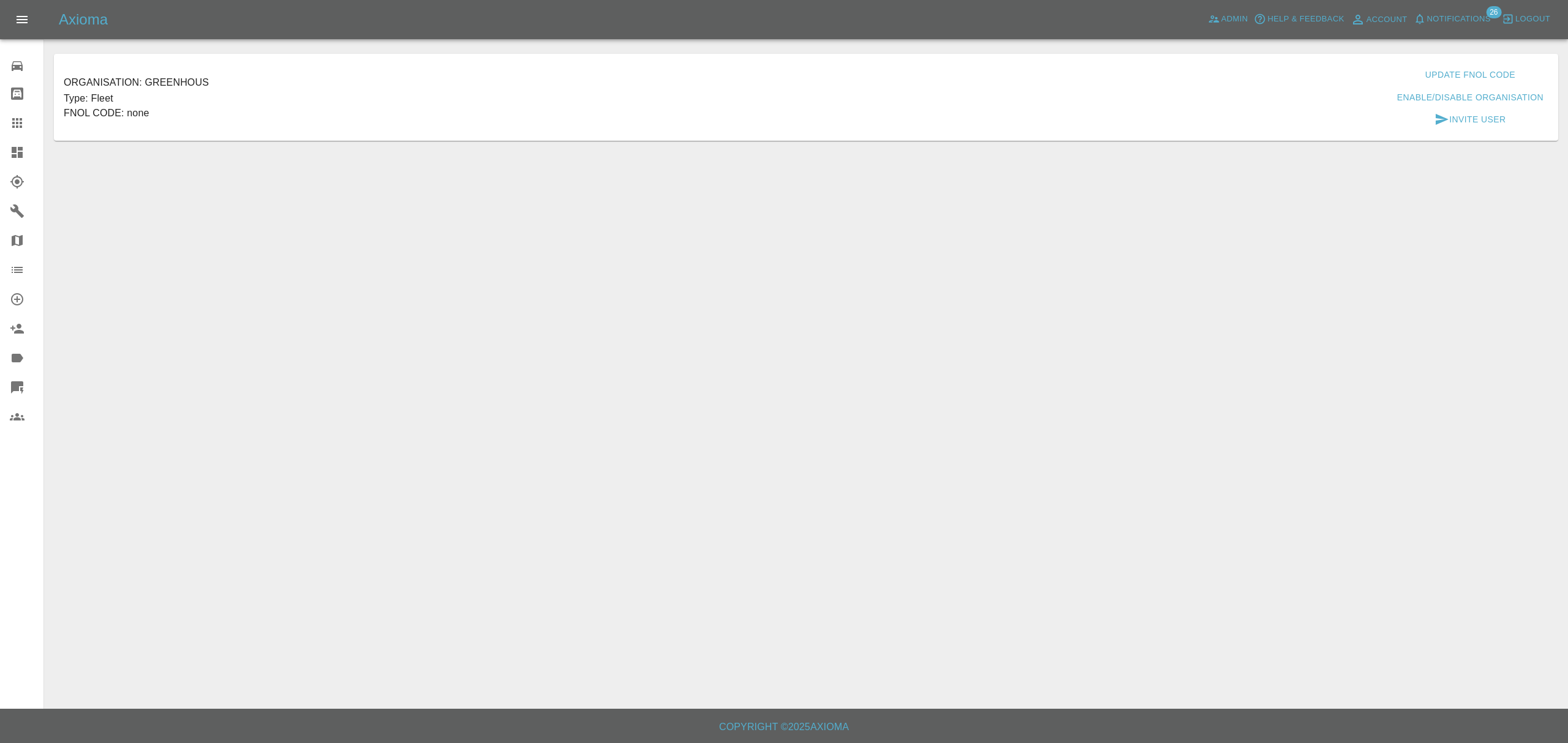
click at [1444, 118] on icon "button" at bounding box center [1442, 119] width 15 height 15
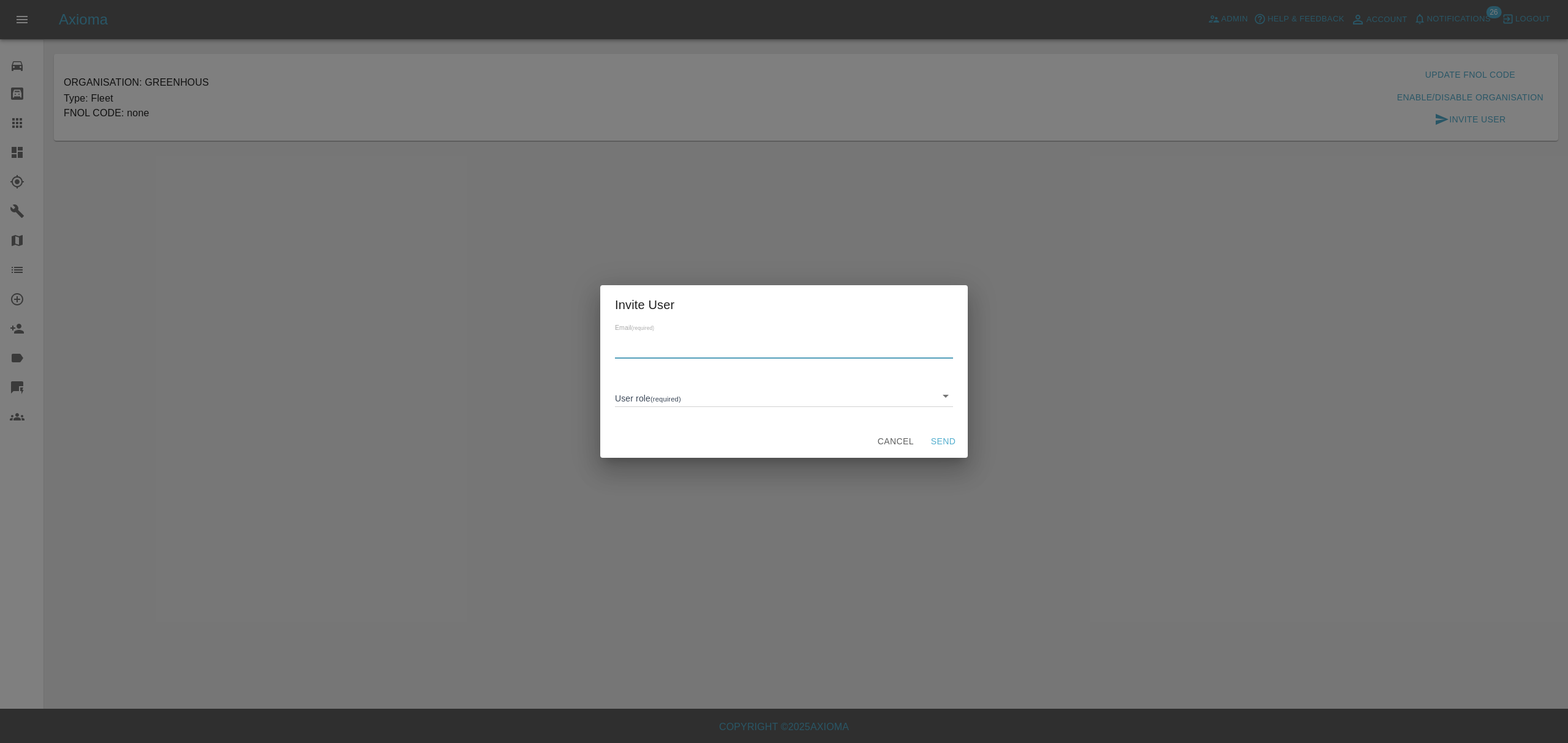
click at [702, 343] on input "text" at bounding box center [784, 349] width 338 height 18
click at [644, 540] on div "Invite User Email (required) User role (required) ​ Cancel Send" at bounding box center [784, 372] width 1568 height 743
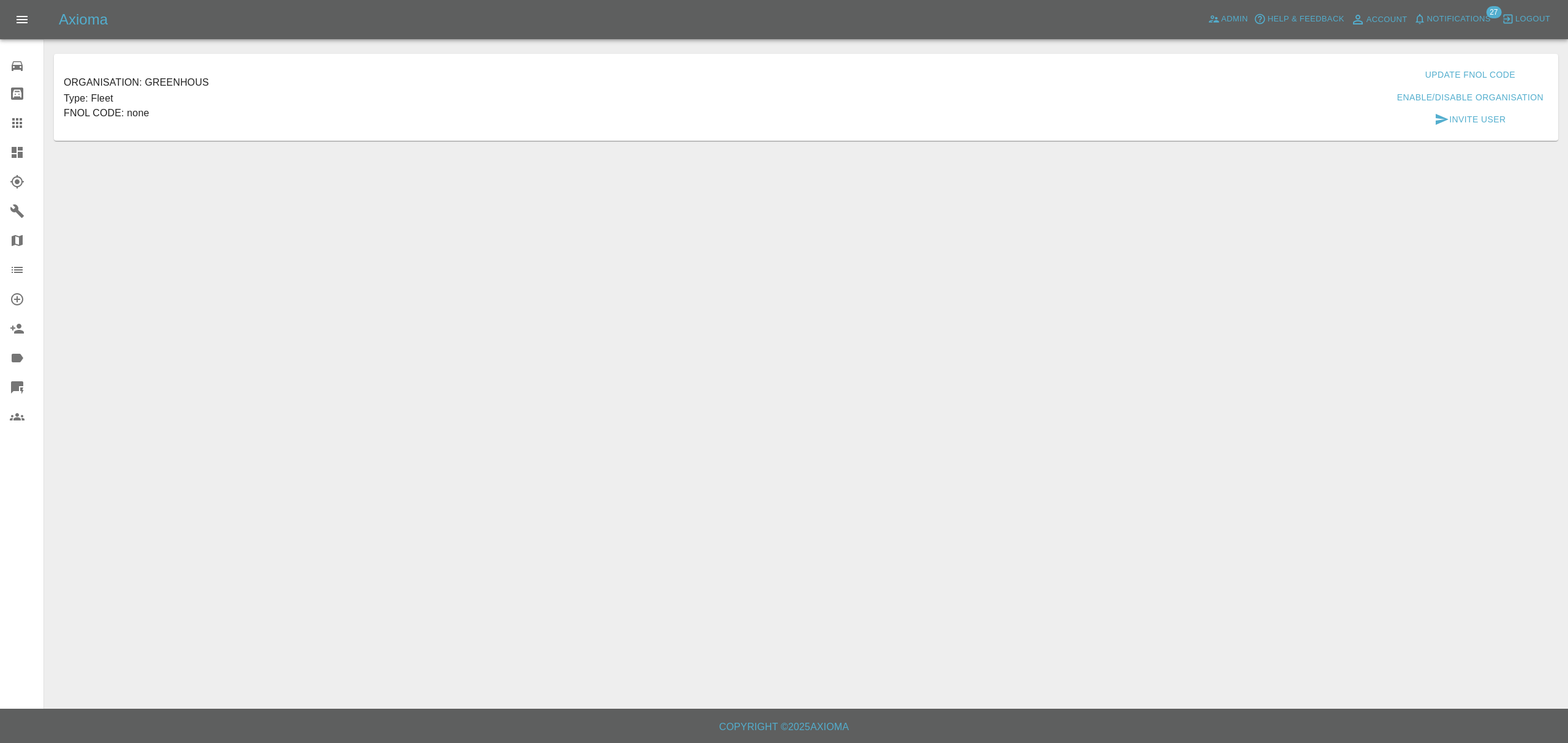
click at [1458, 126] on button "Invite User" at bounding box center [1470, 120] width 81 height 23
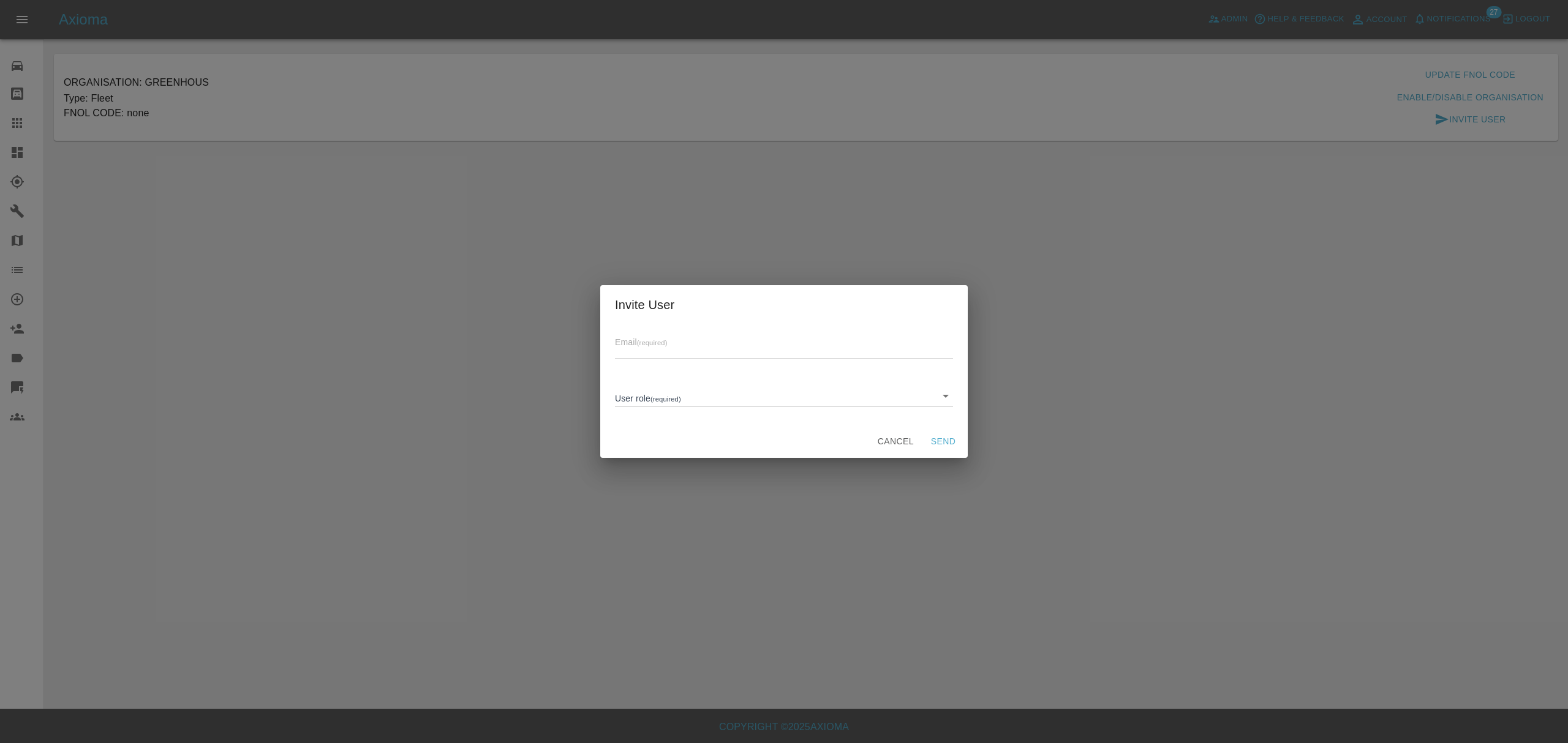
click at [721, 342] on input "text" at bounding box center [784, 349] width 338 height 18
type input "greenhous_1@axioma.co.uk"
click at [708, 395] on body "Axioma Admin Help & Feedback Account Notifications 28 Logout 0 Repair home Body…" at bounding box center [784, 372] width 1568 height 743
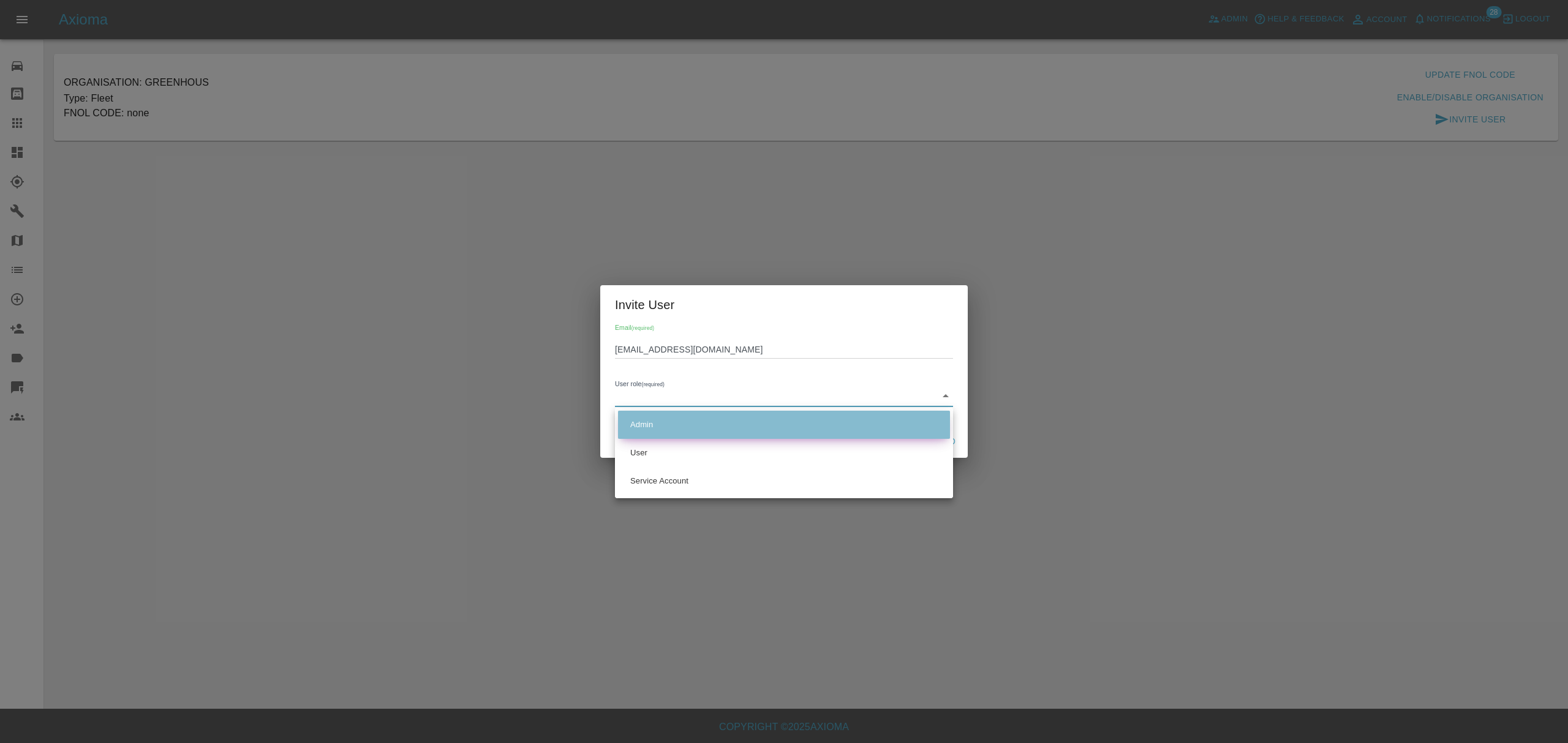
click at [694, 431] on li "Admin" at bounding box center [784, 424] width 332 height 28
type input "ADMIN"
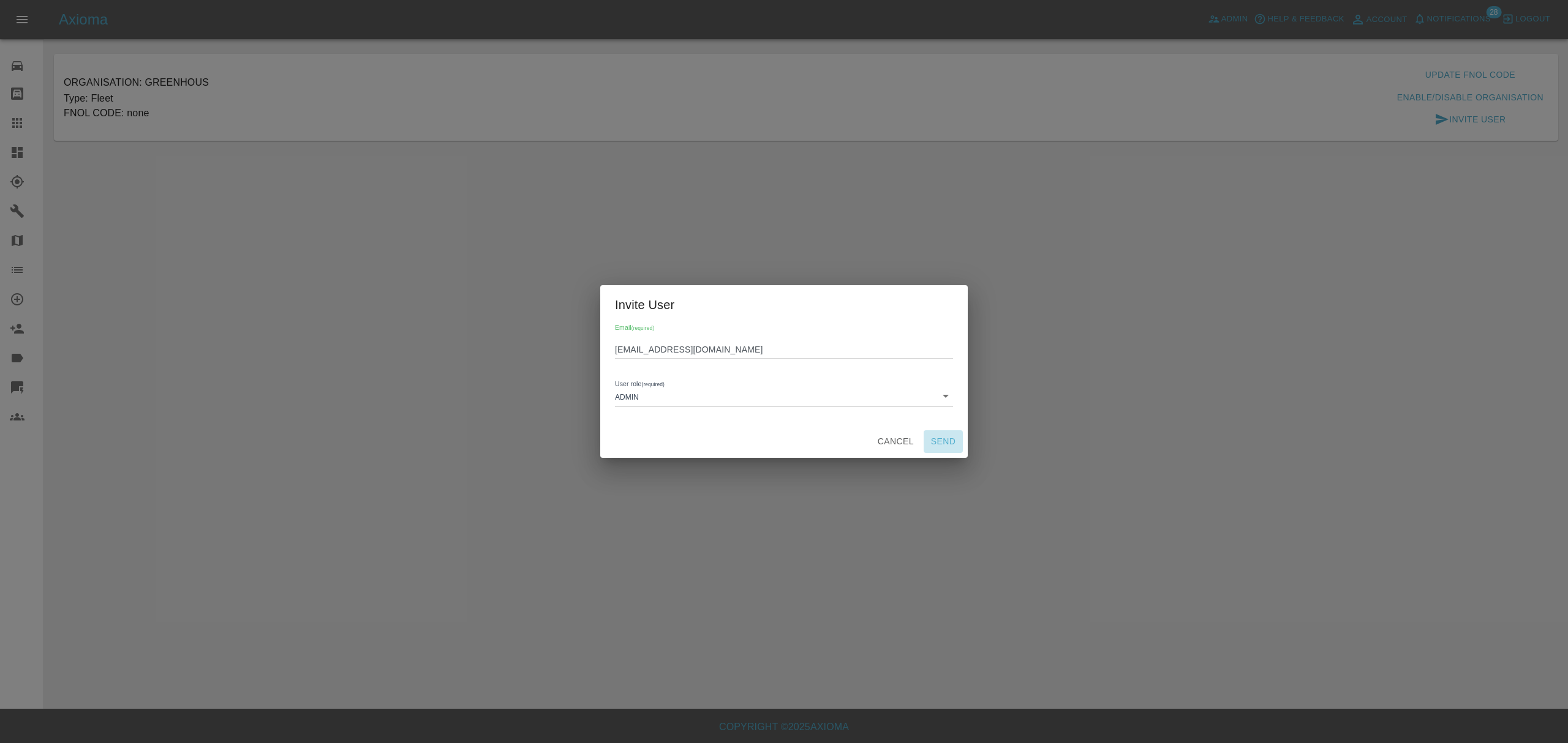
click at [948, 438] on button "Send" at bounding box center [943, 442] width 39 height 23
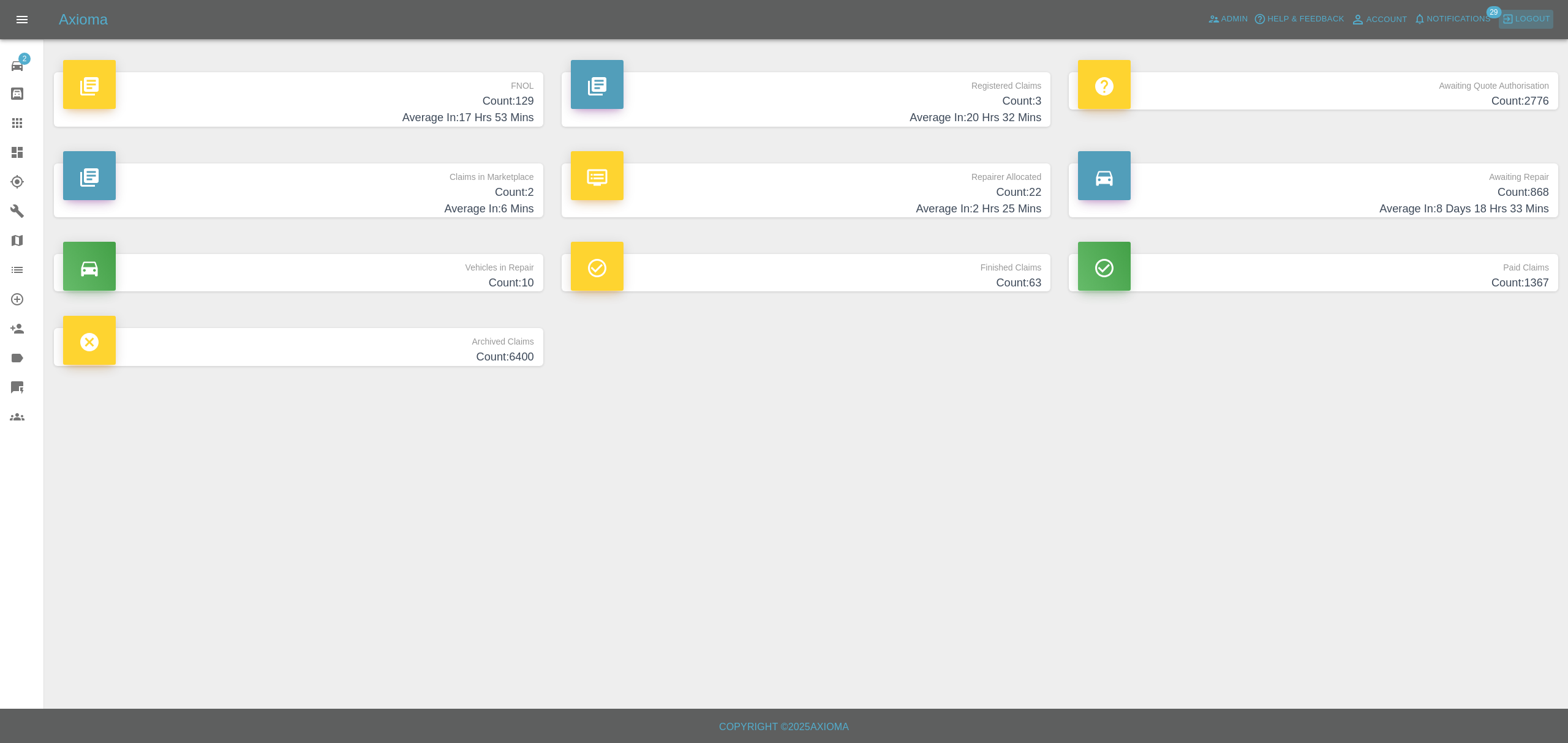
click at [1506, 13] on icon "button" at bounding box center [1508, 19] width 12 height 12
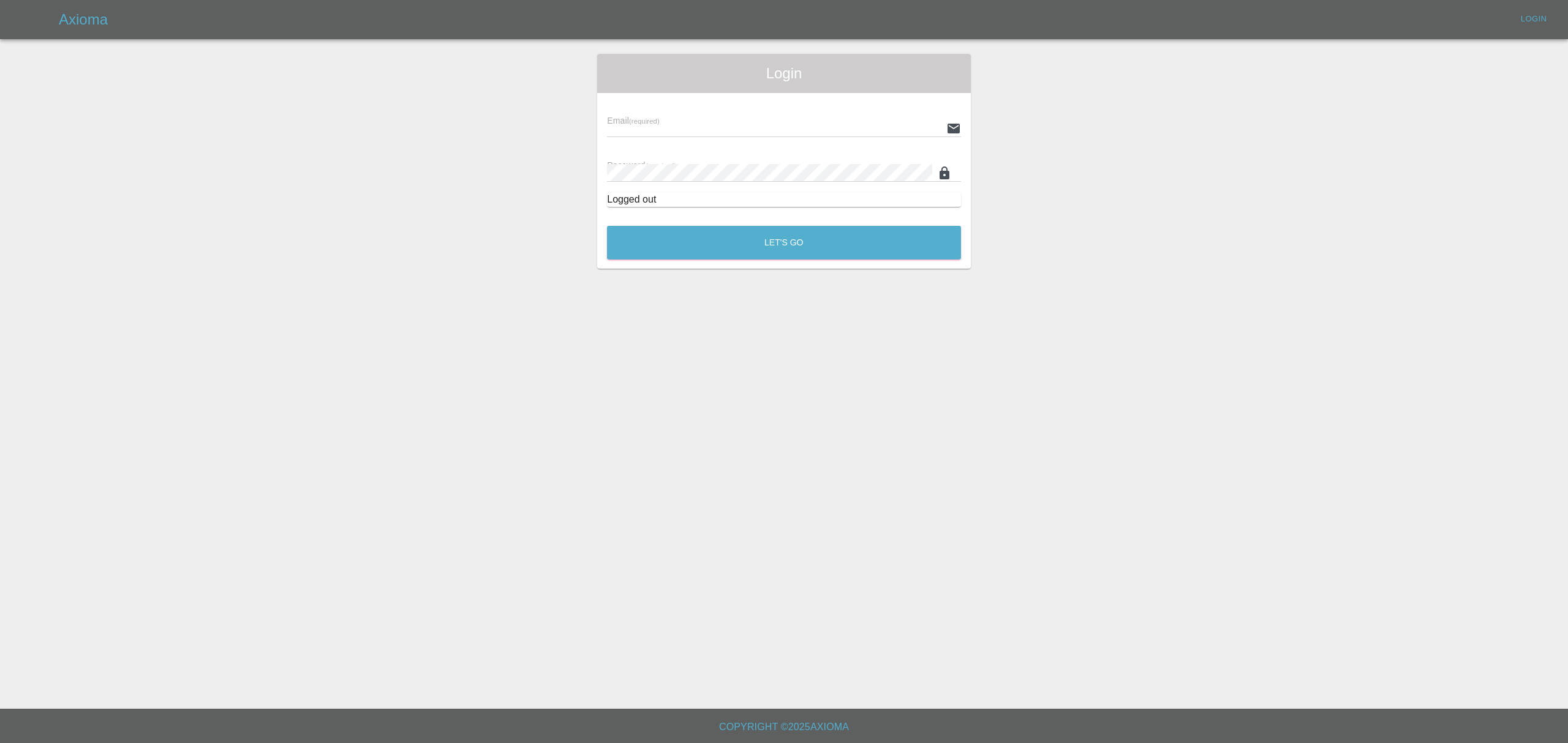
type input "[PERSON_NAME][EMAIL_ADDRESS][DOMAIN_NAME]"
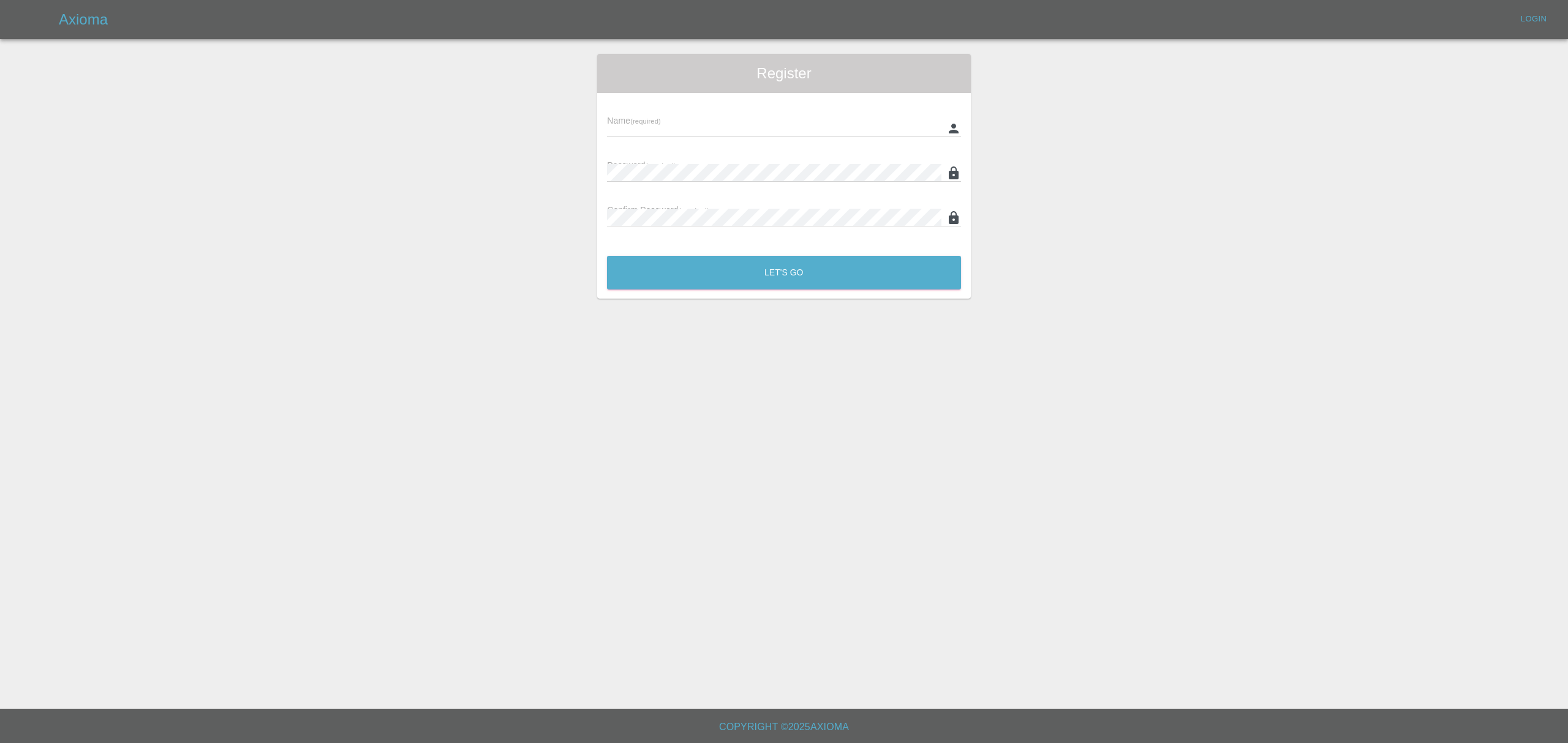
click at [714, 129] on input "text" at bounding box center [773, 128] width 334 height 18
type input "[PERSON_NAME]"
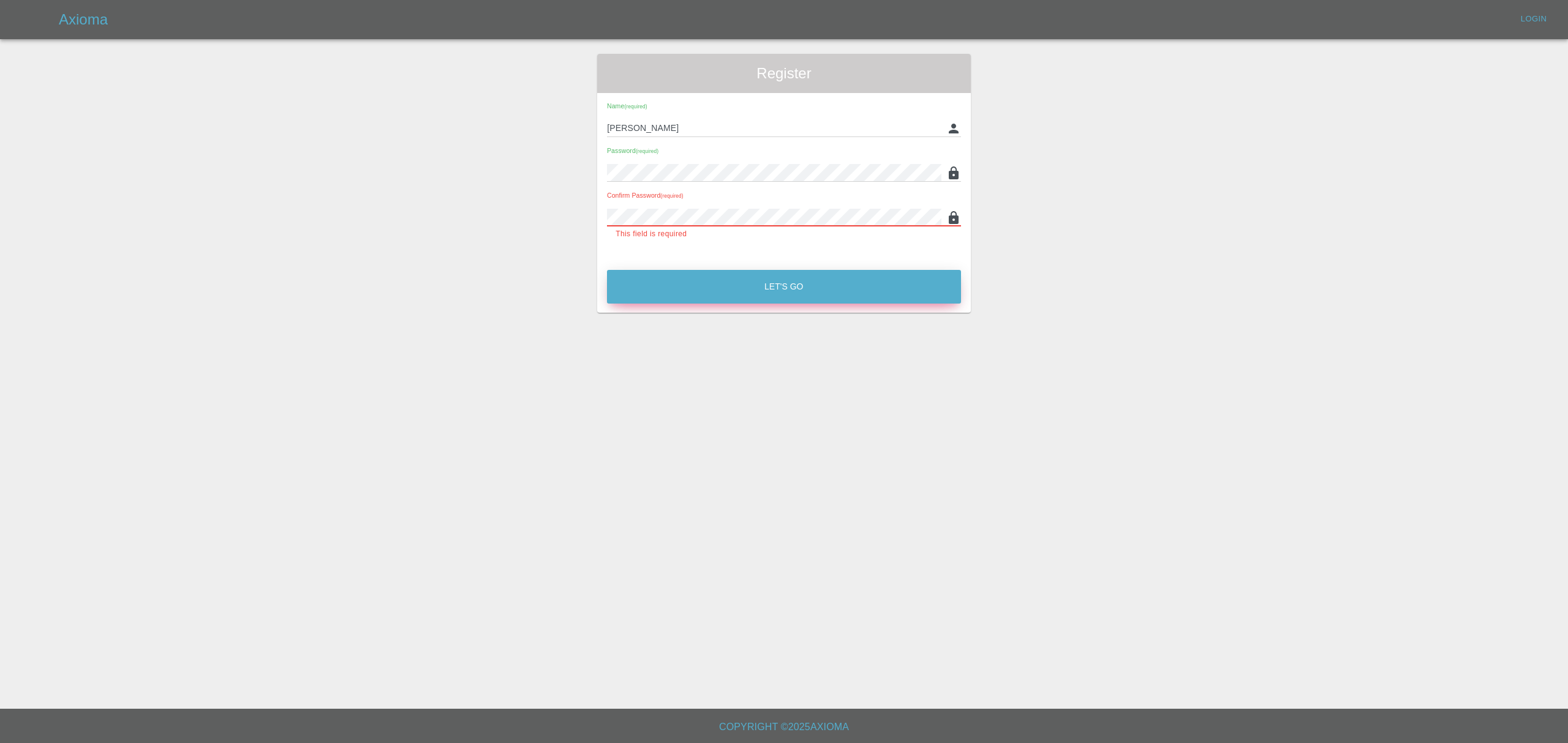
click at [740, 285] on button "Let's Go" at bounding box center [784, 286] width 354 height 33
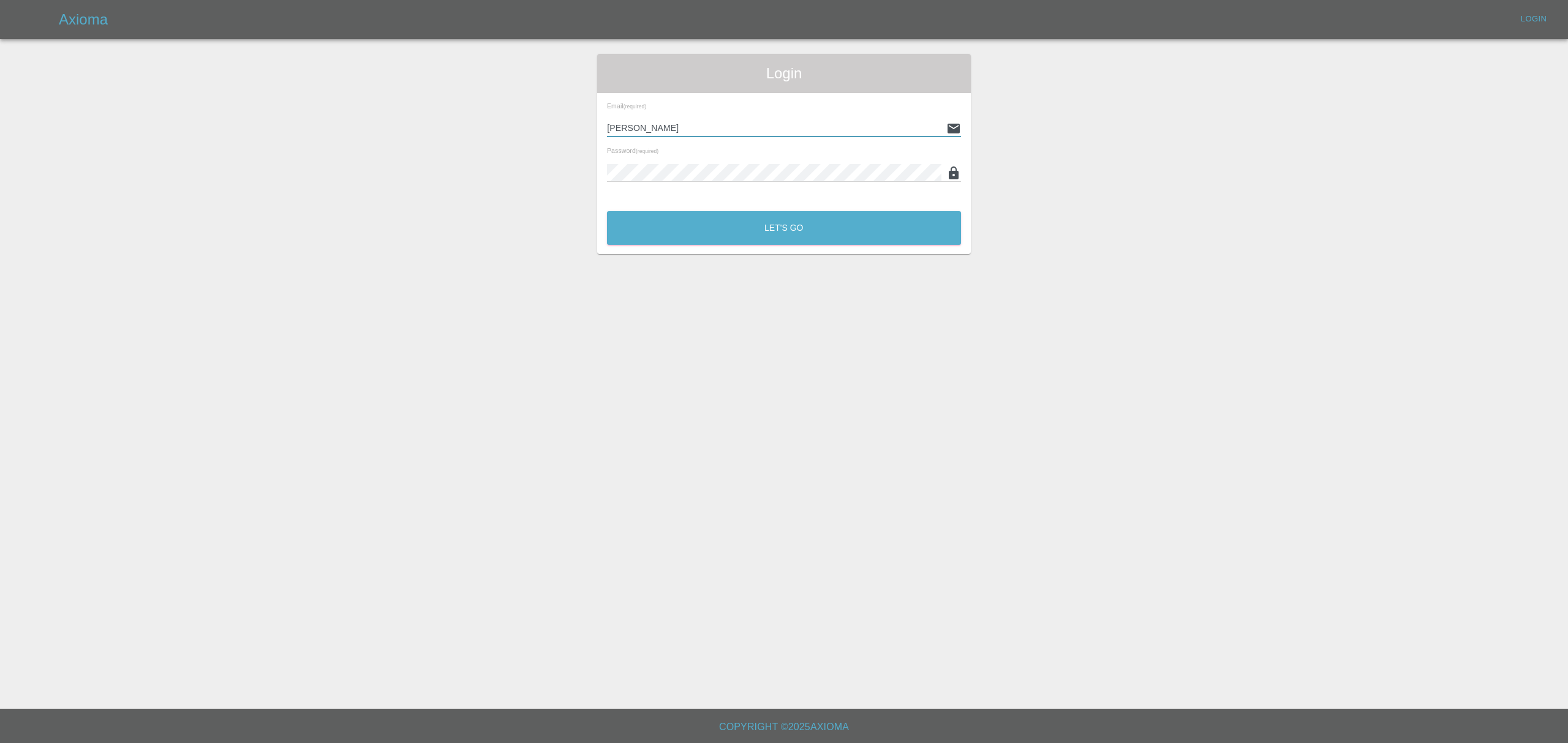
click at [714, 126] on input "[PERSON_NAME]" at bounding box center [773, 128] width 334 height 18
paste input "[PERSON_NAME][EMAIL_ADDRESS][PERSON_NAME][DOMAIN_NAME]"
type input "[PERSON_NAME][EMAIL_ADDRESS][PERSON_NAME][DOMAIN_NAME]"
click at [735, 232] on button "Let's Go" at bounding box center [784, 227] width 354 height 33
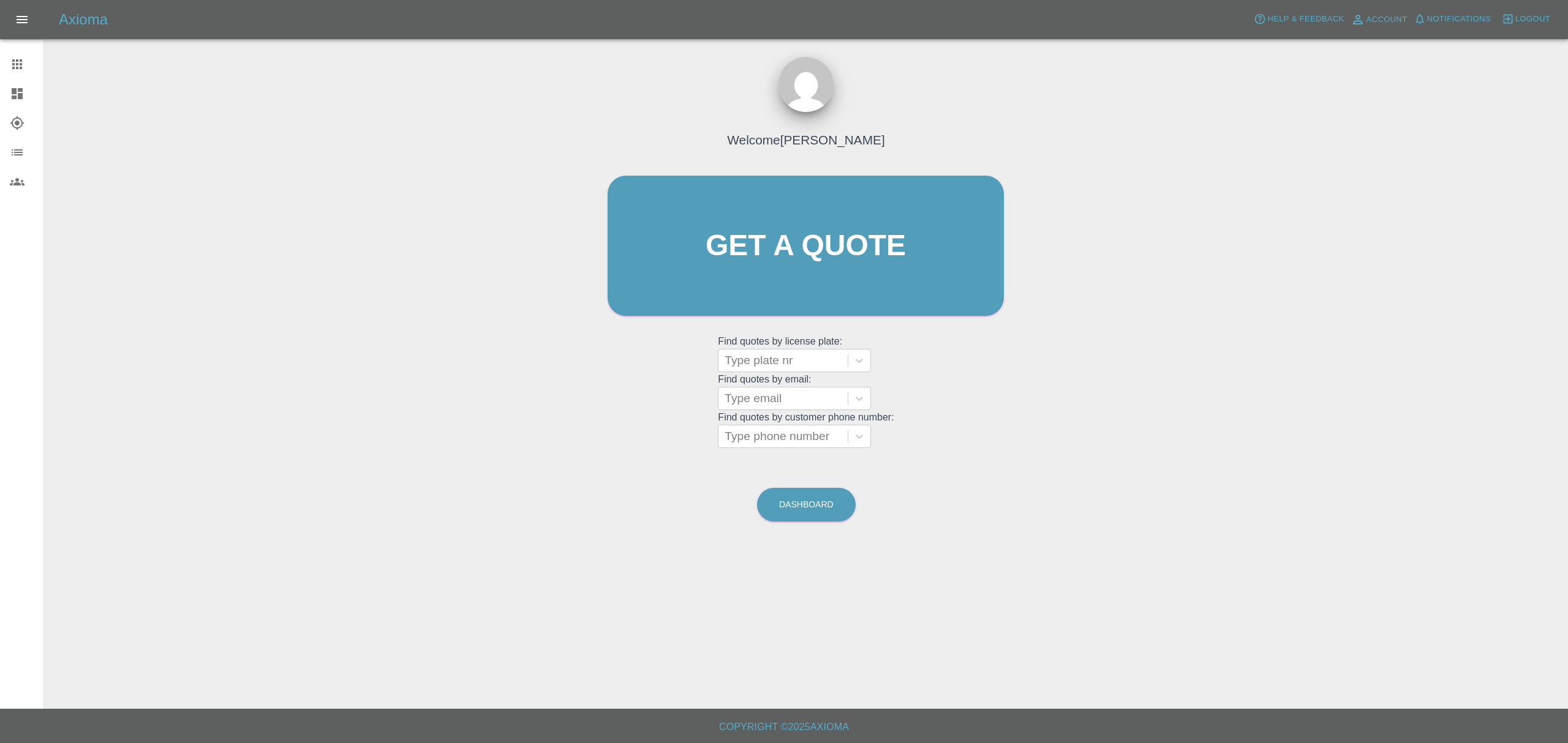
click at [32, 105] on link "Dashboard" at bounding box center [21, 93] width 44 height 29
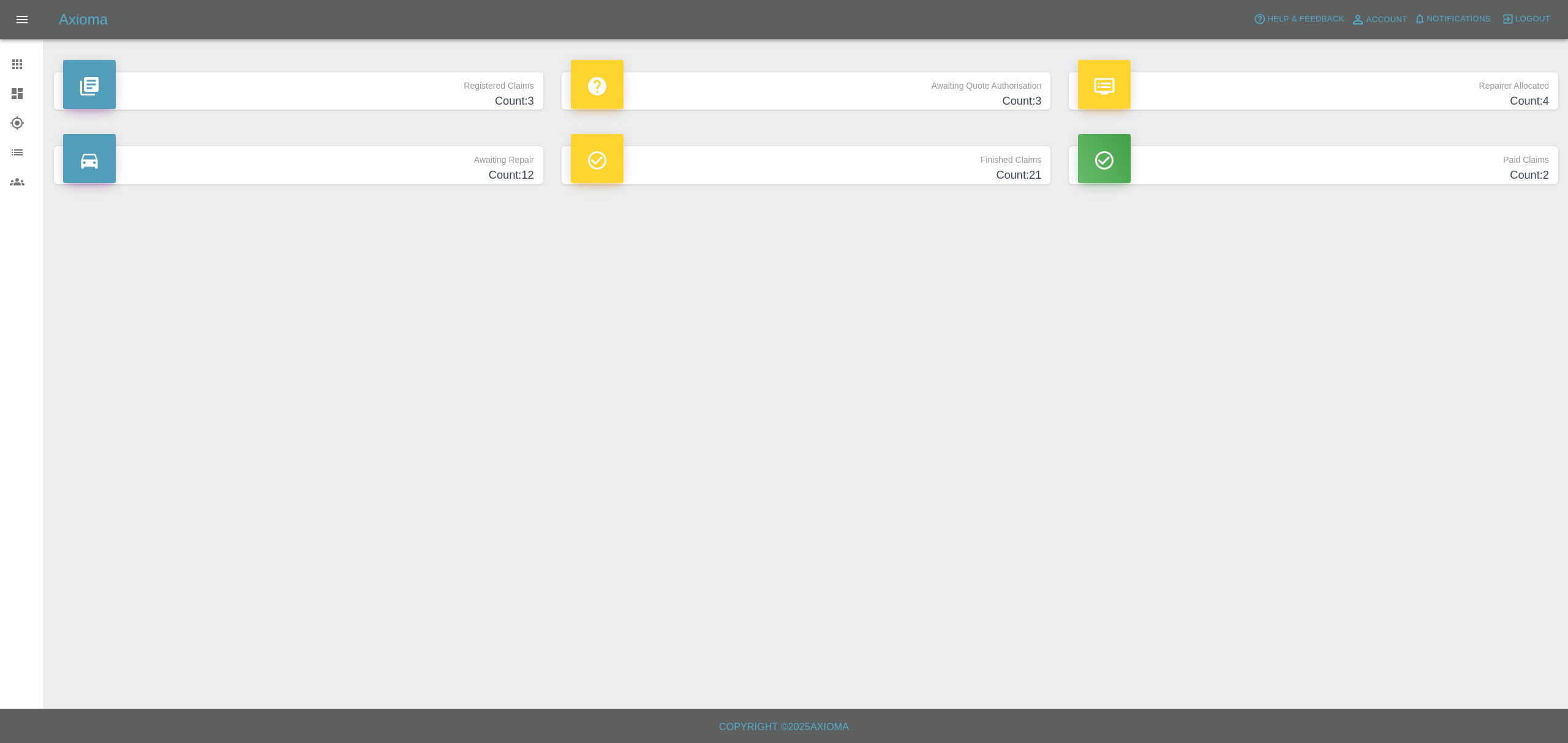
click at [1503, 19] on icon "button" at bounding box center [1507, 19] width 9 height 9
